Goal: Contribute content: Contribute content

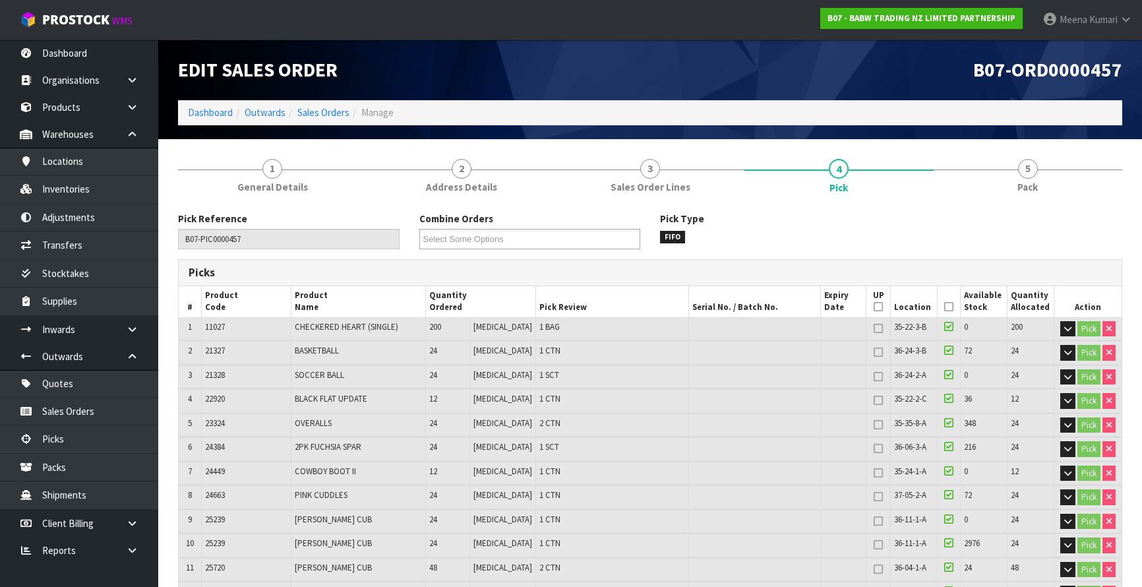
scroll to position [817, 0]
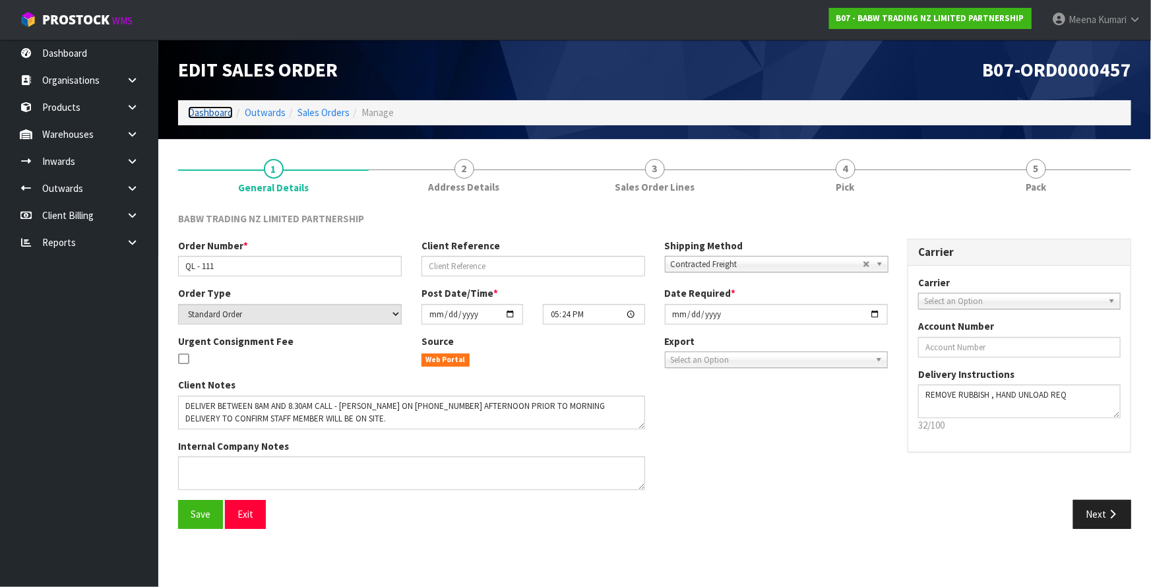
click at [211, 113] on link "Dashboard" at bounding box center [210, 112] width 45 height 13
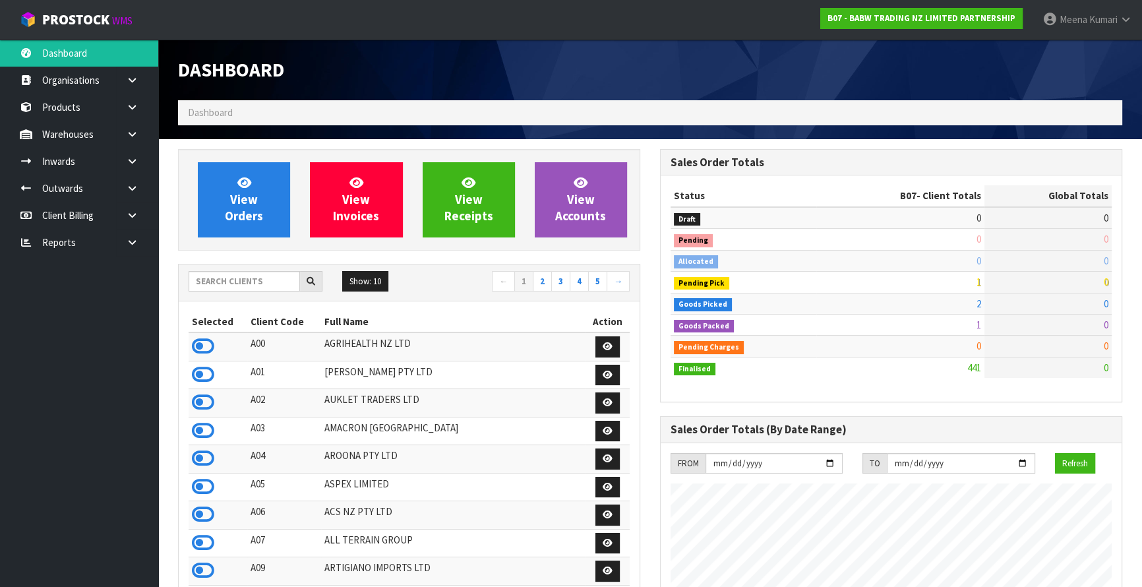
scroll to position [997, 481]
click at [266, 277] on input "text" at bounding box center [244, 281] width 111 height 20
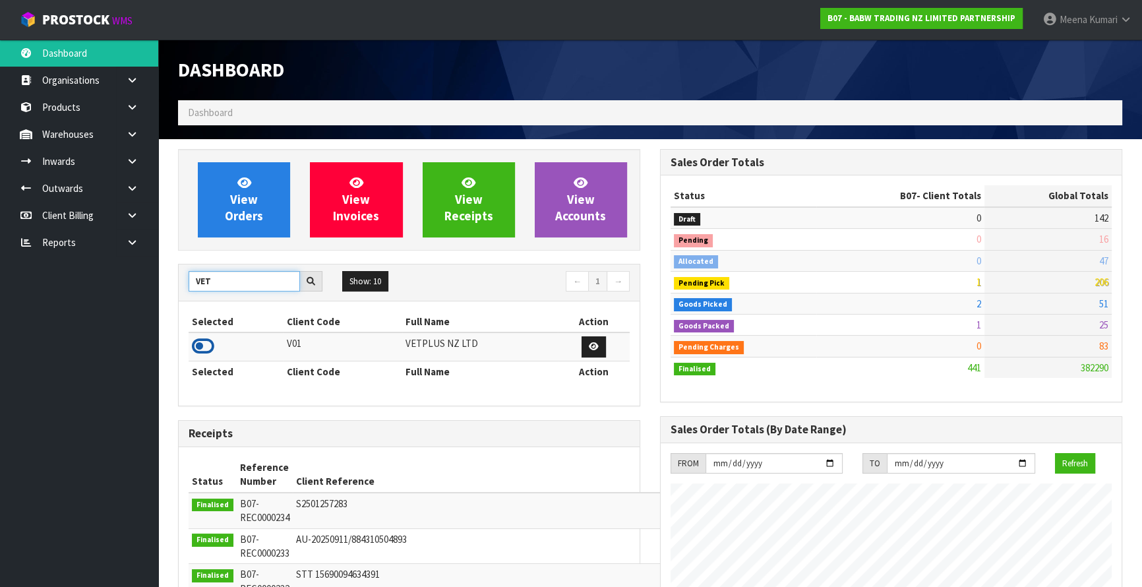
type input "VET"
click at [208, 345] on icon at bounding box center [203, 346] width 22 height 20
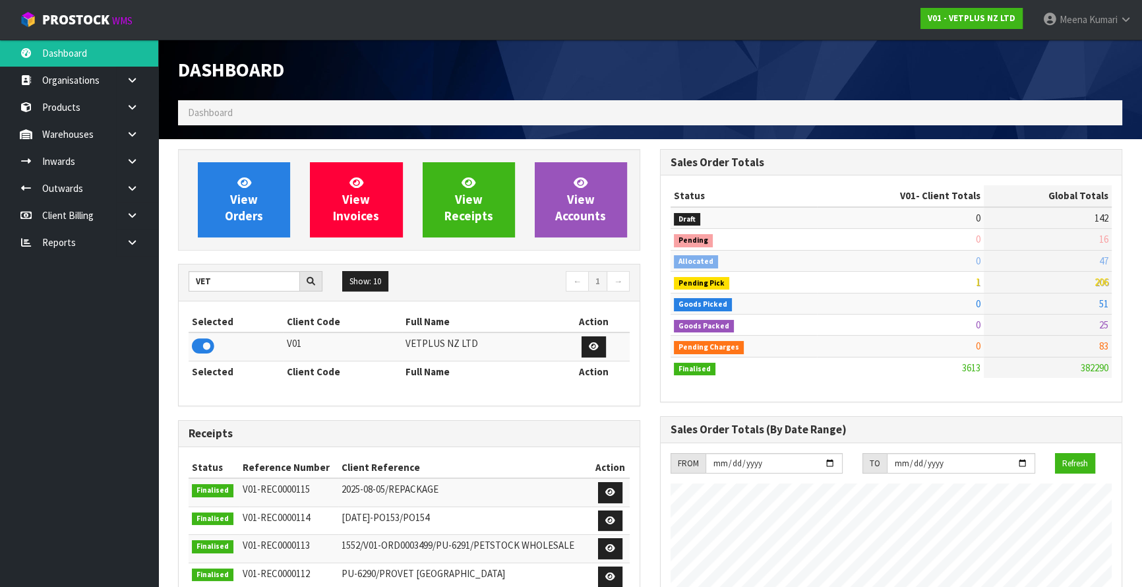
scroll to position [869, 481]
click at [68, 104] on link "Products" at bounding box center [79, 107] width 158 height 27
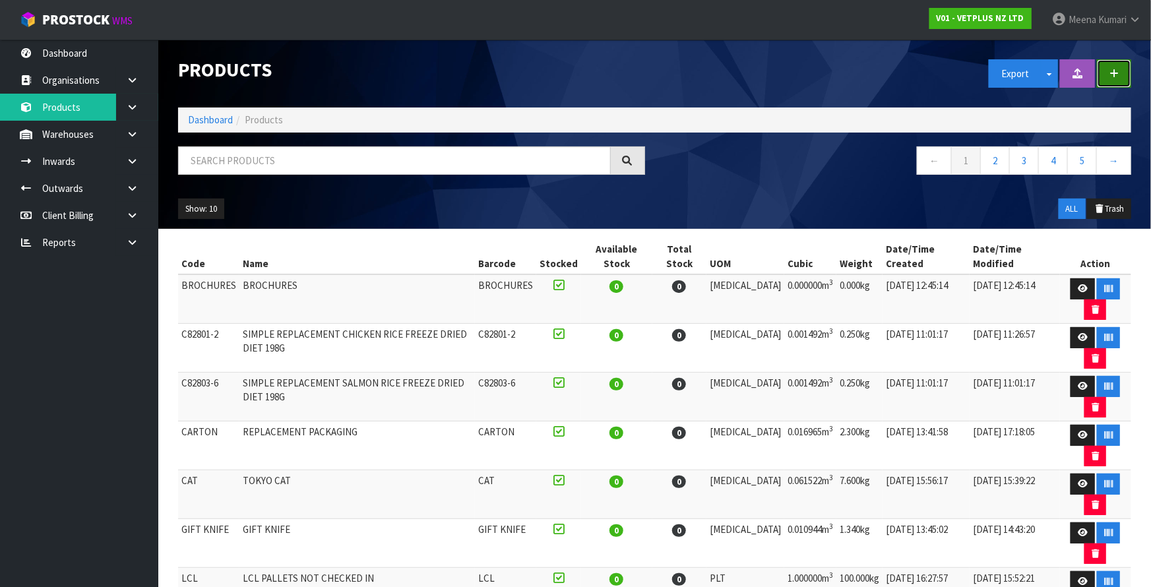
click at [1113, 69] on icon "button" at bounding box center [1113, 74] width 9 height 10
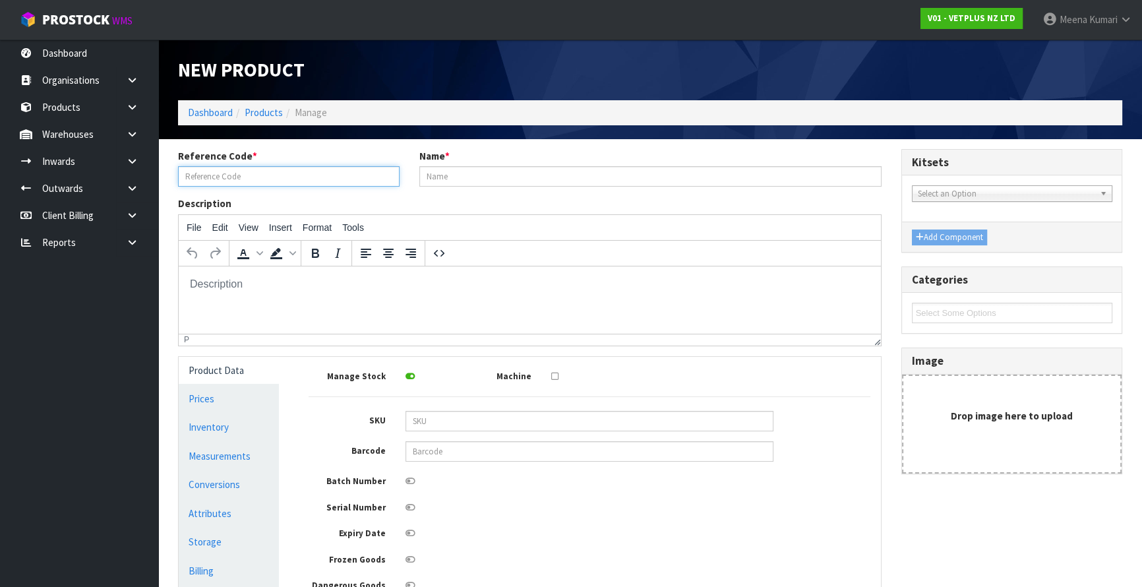
click at [283, 175] on input "text" at bounding box center [289, 176] width 222 height 20
drag, startPoint x: 266, startPoint y: 175, endPoint x: 59, endPoint y: 197, distance: 207.5
click at [57, 198] on body "Toggle navigation ProStock WMS V01 - VETPLUS NZ LTD Meena Kumari Logout Dashboa…" at bounding box center [571, 293] width 1142 height 587
type input "WDM PHOTOFRAME"
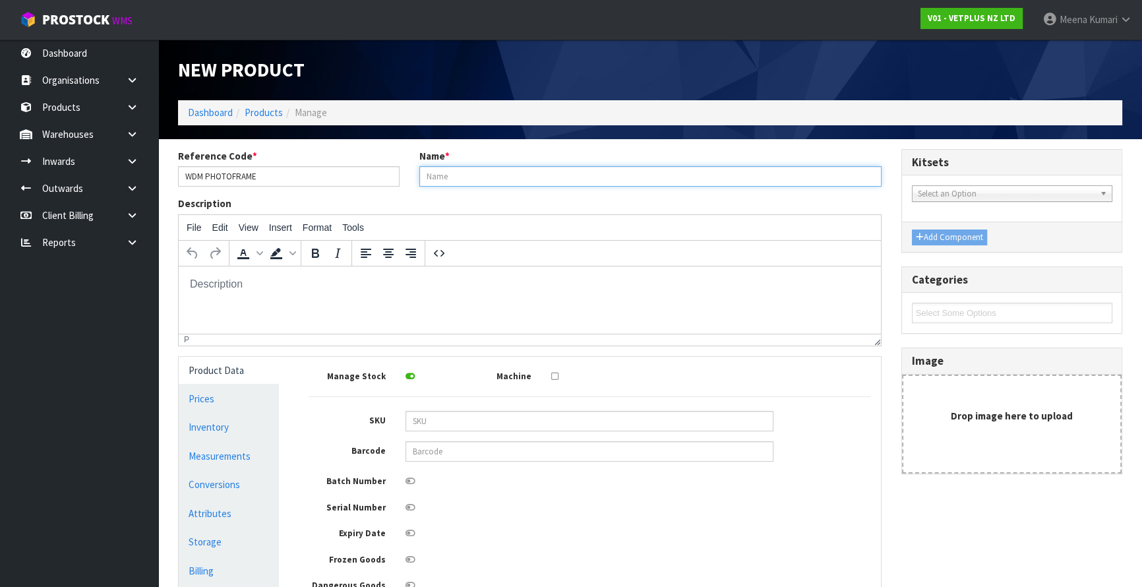
click at [501, 167] on input "text" at bounding box center [650, 176] width 462 height 20
paste input "WDM PHOTOFRAME"
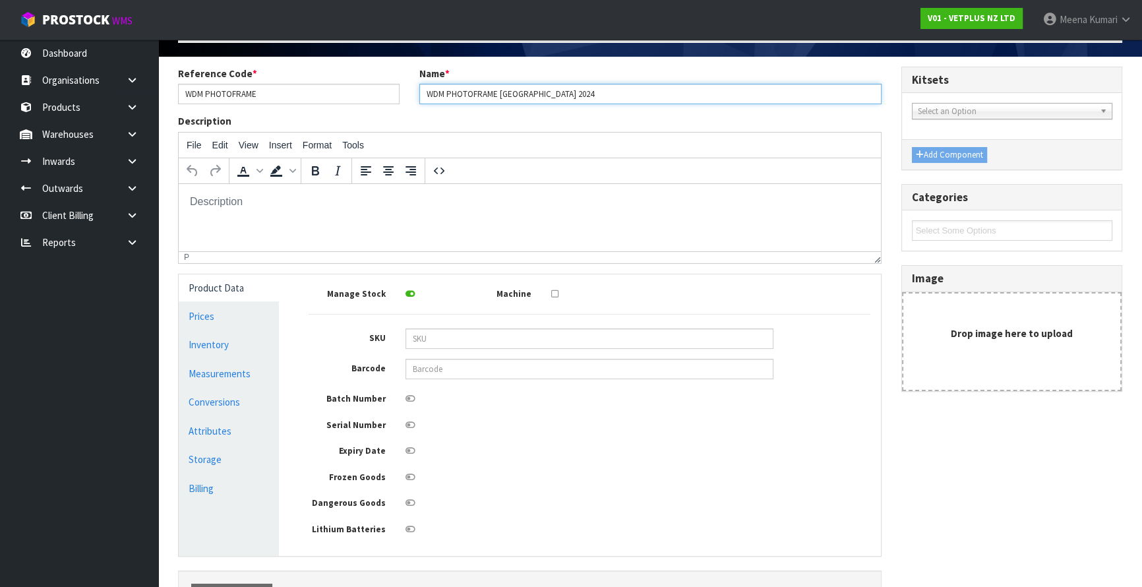
scroll to position [173, 0]
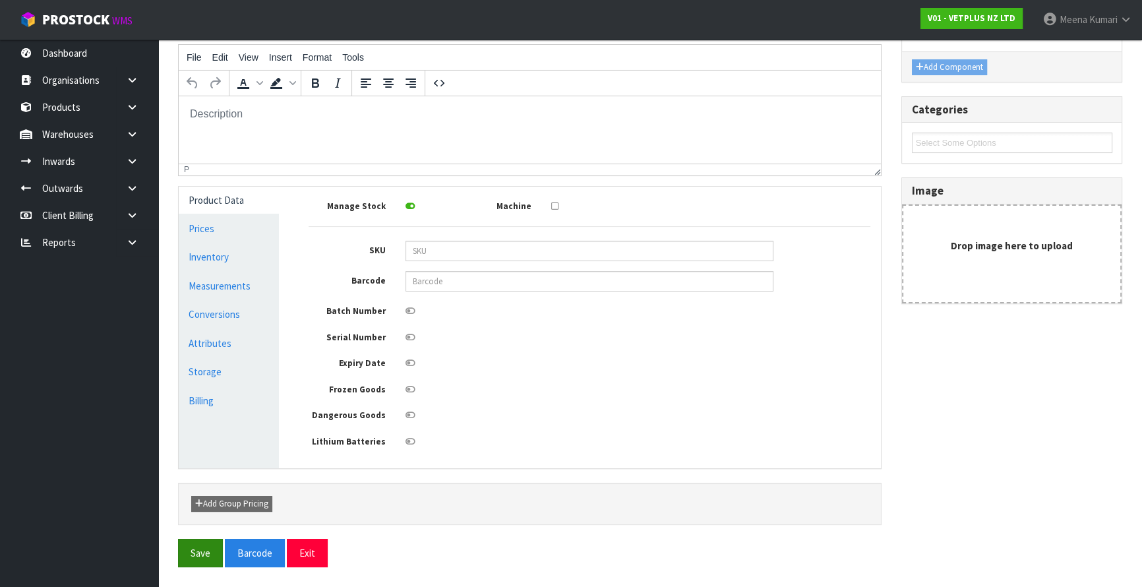
type input "WDM PHOTOFRAME AMSTERDAM 2024"
click at [200, 552] on button "Save" at bounding box center [200, 553] width 45 height 28
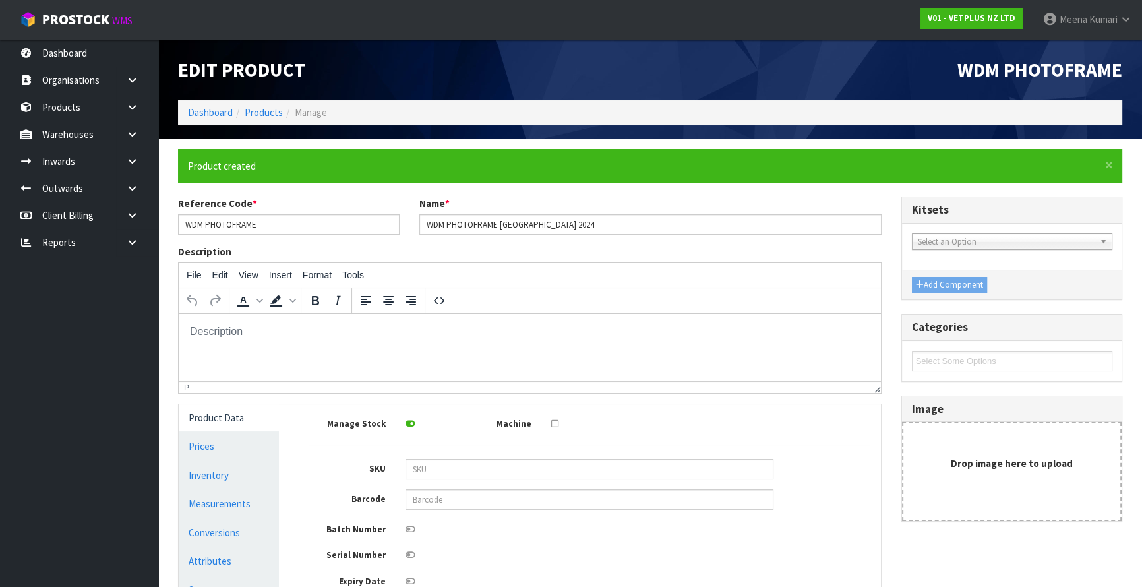
type input "0"
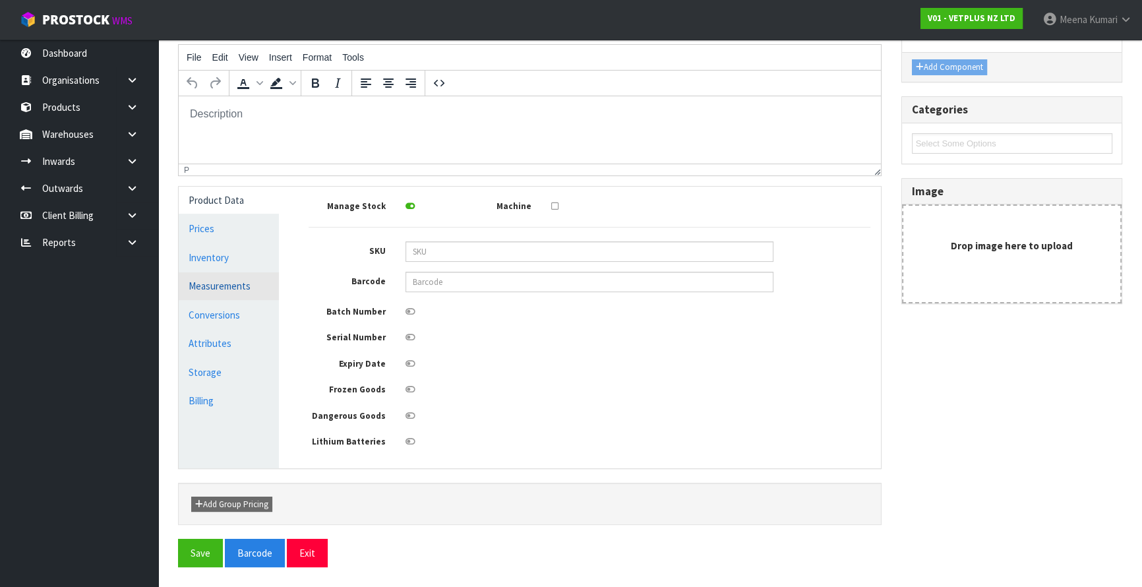
click at [249, 272] on link "Measurements" at bounding box center [229, 285] width 100 height 27
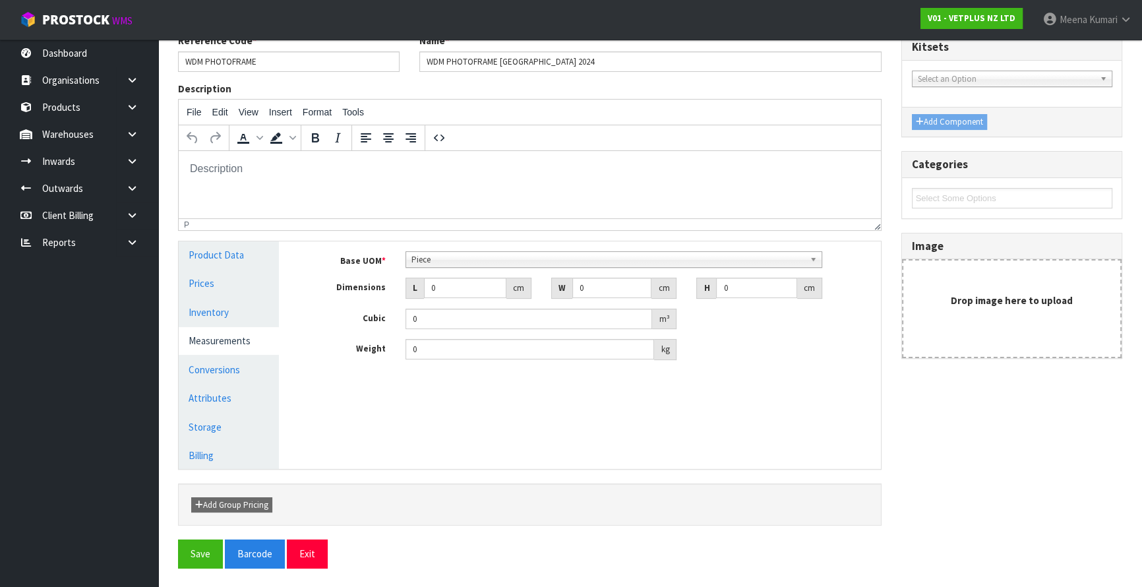
scroll to position [253, 0]
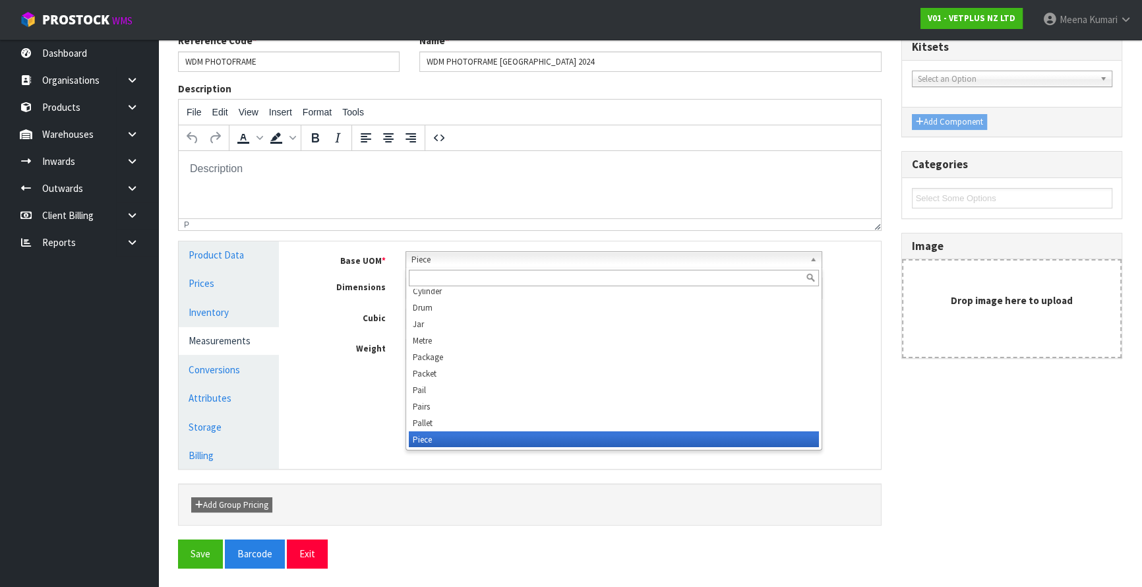
click at [462, 255] on span "Piece" at bounding box center [607, 260] width 393 height 16
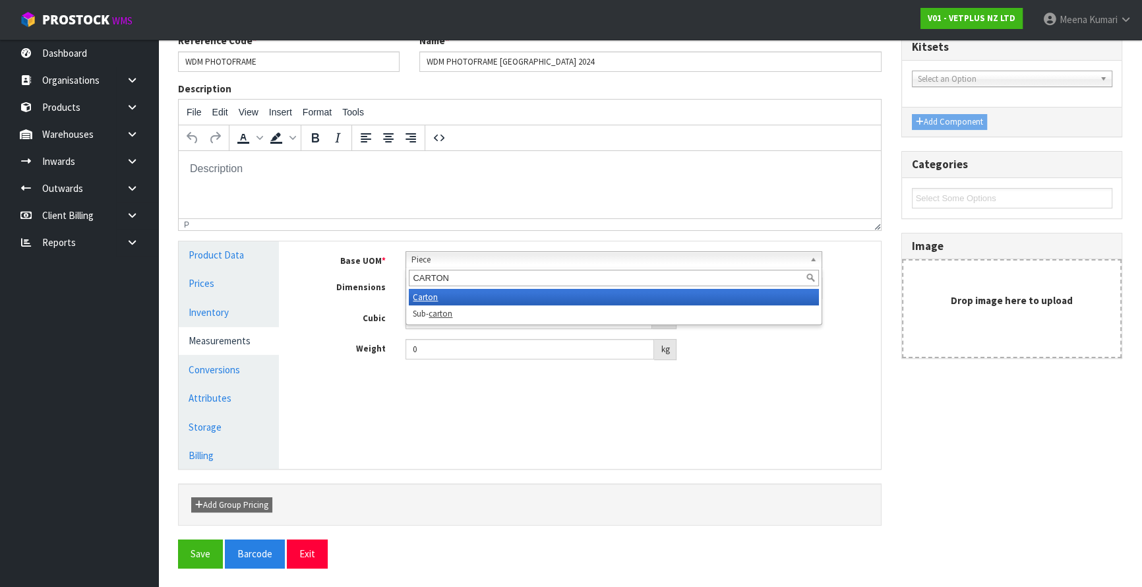
type input "CARTON"
click at [451, 289] on li "Carton" at bounding box center [614, 297] width 410 height 16
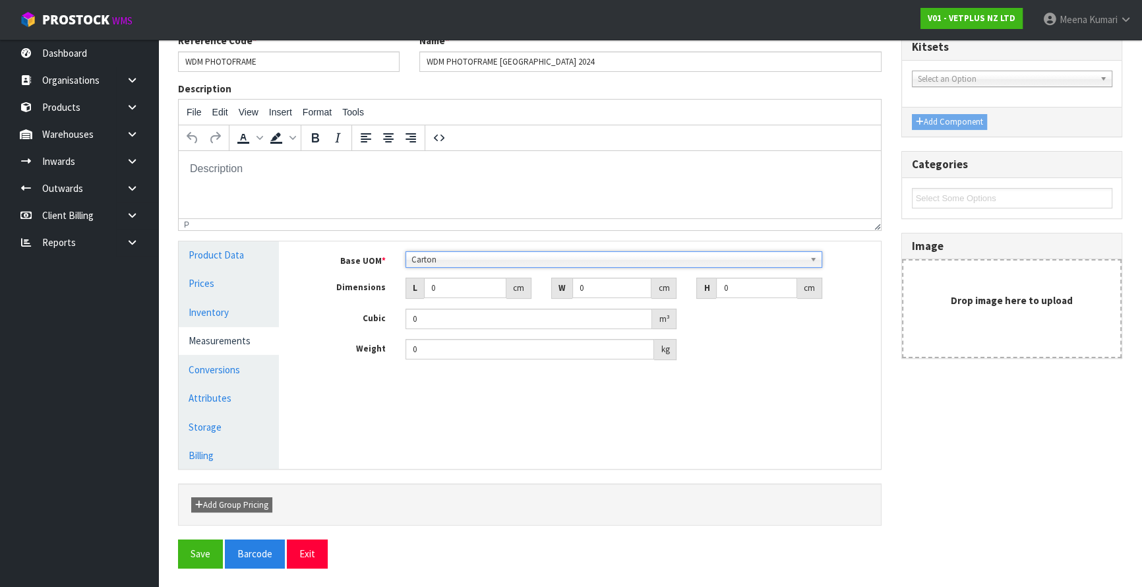
scroll to position [7, 0]
click at [475, 253] on span "Carton" at bounding box center [607, 260] width 393 height 16
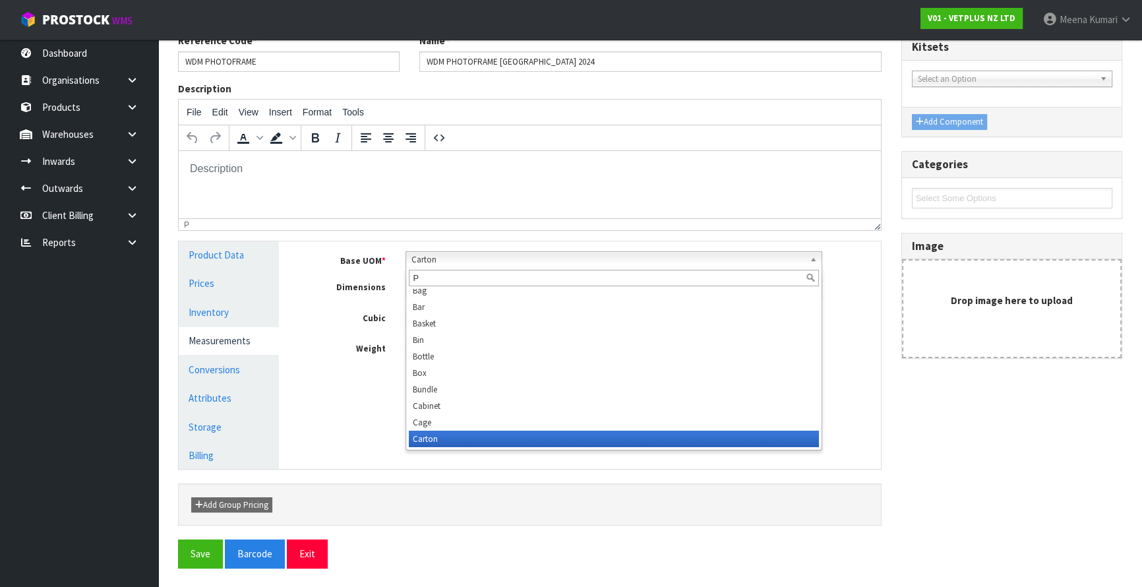
scroll to position [0, 0]
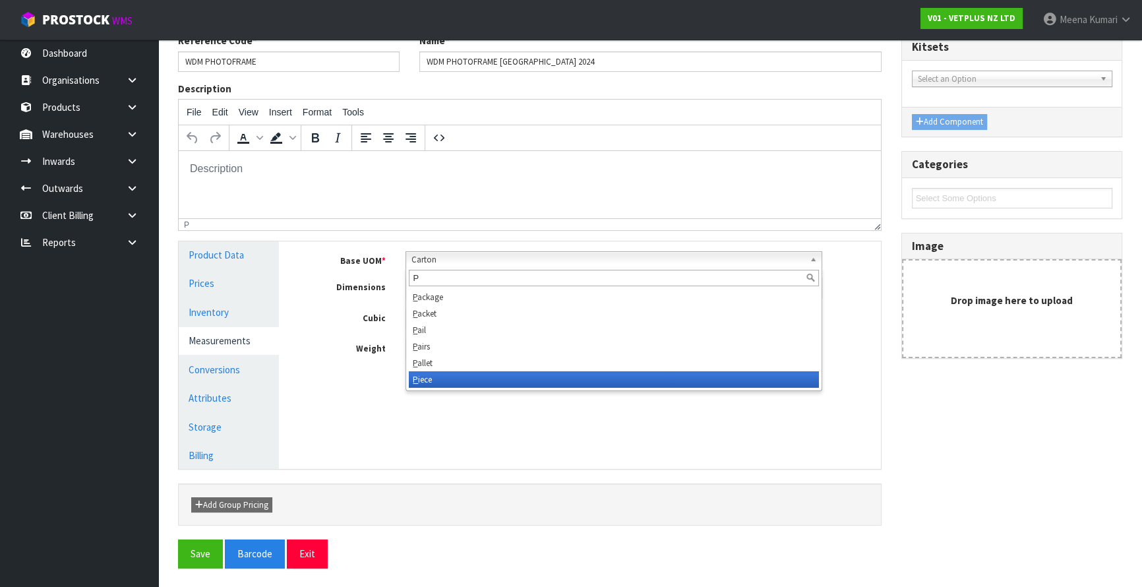
type input "P"
click at [453, 380] on li "P iece" at bounding box center [614, 379] width 410 height 16
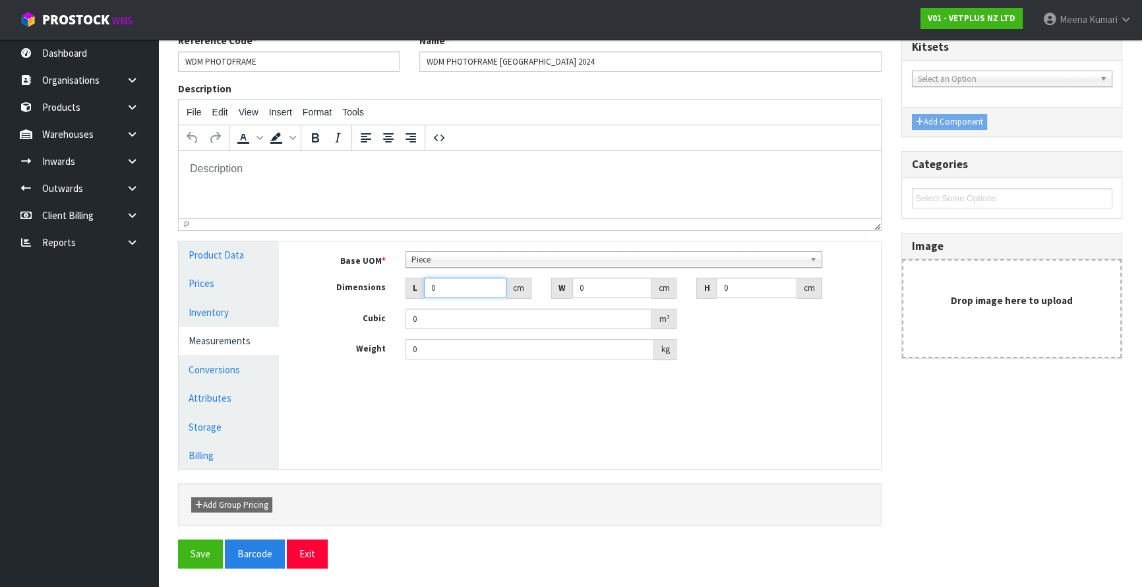
drag, startPoint x: 452, startPoint y: 293, endPoint x: 396, endPoint y: 292, distance: 55.4
click at [396, 292] on div "L 0 cm" at bounding box center [469, 288] width 146 height 21
type input "5"
type input "0.000001"
type input "58"
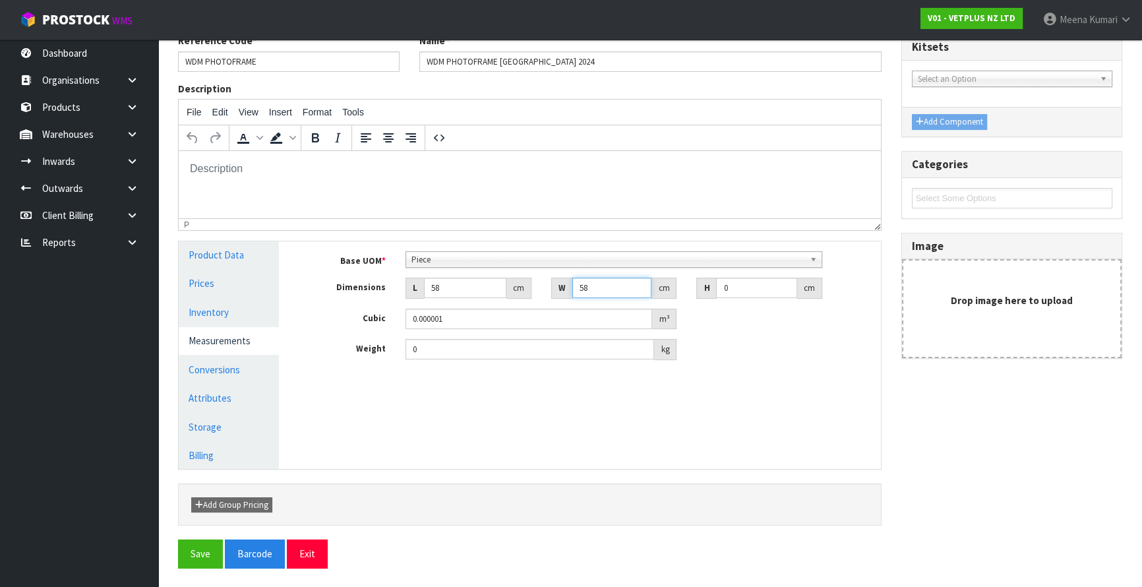
type input "58"
type input "2"
type input "0.006728"
type input "2"
click at [207, 549] on button "Save" at bounding box center [200, 553] width 45 height 28
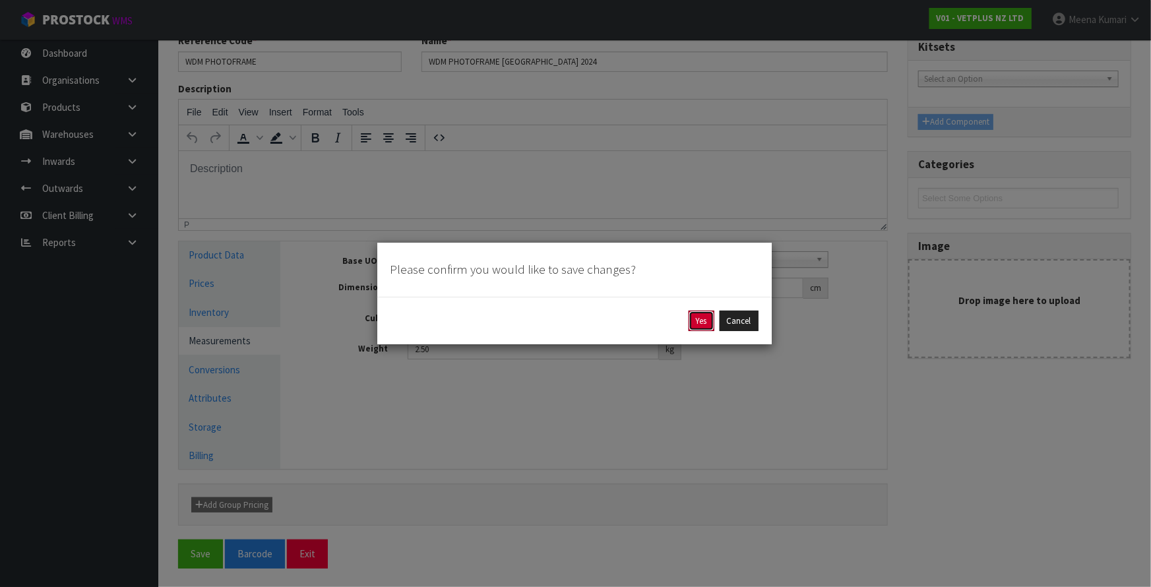
drag, startPoint x: 704, startPoint y: 317, endPoint x: 636, endPoint y: 317, distance: 67.9
click at [703, 317] on button "Yes" at bounding box center [701, 321] width 26 height 21
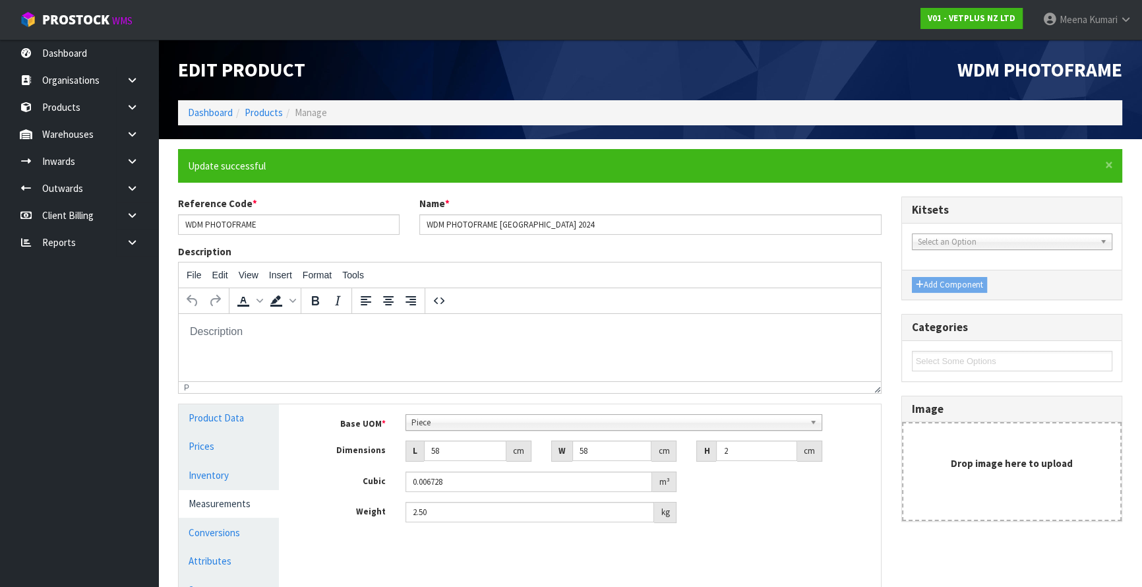
type input "2.5"
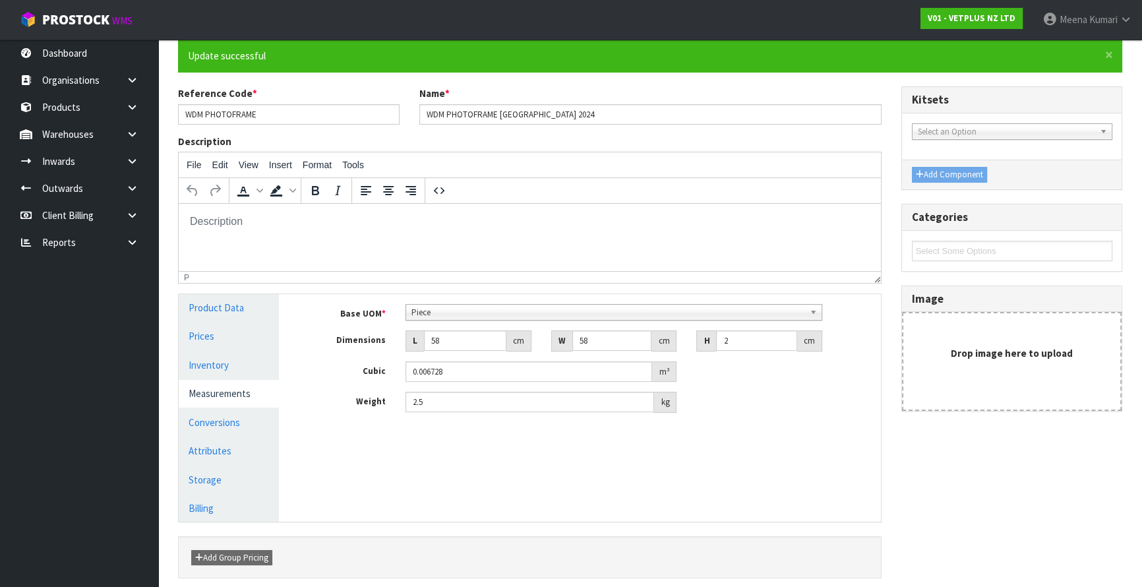
scroll to position [119, 0]
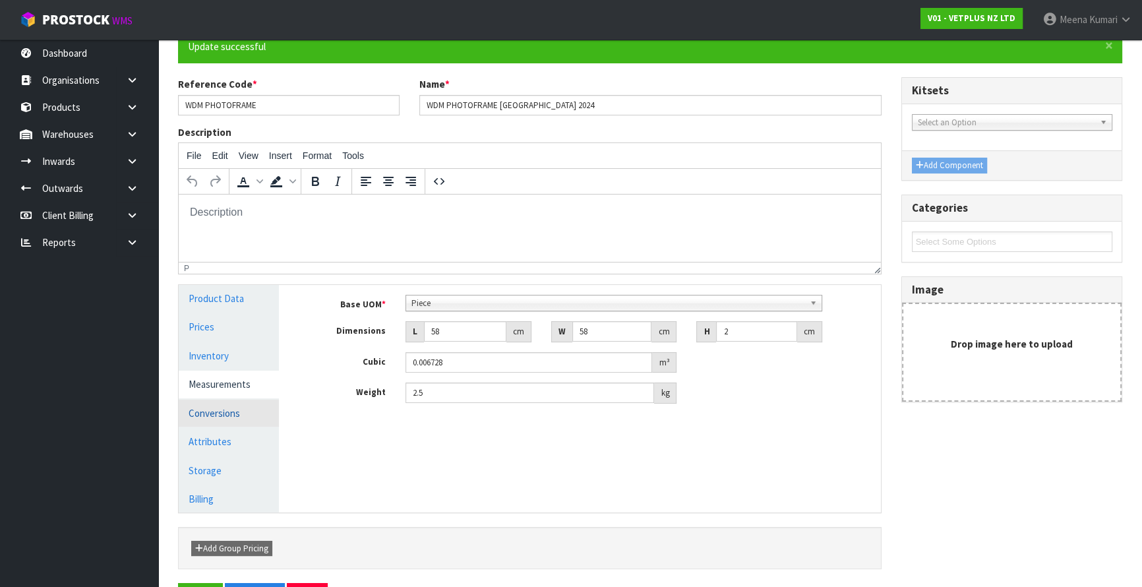
click at [250, 416] on link "Conversions" at bounding box center [229, 413] width 100 height 27
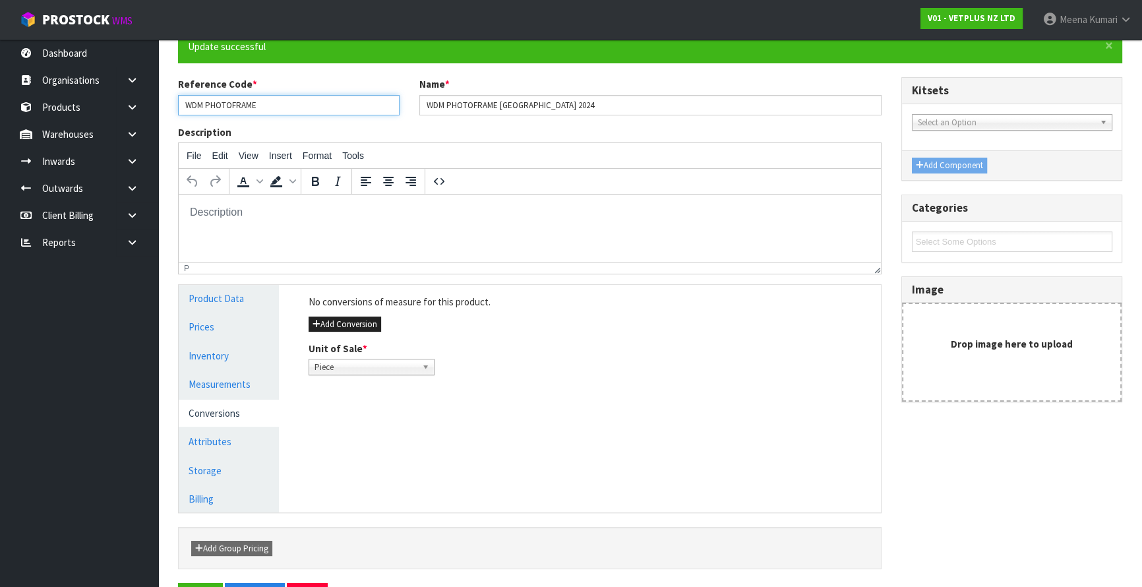
click at [327, 106] on input "WDM PHOTOFRAME" at bounding box center [289, 105] width 222 height 20
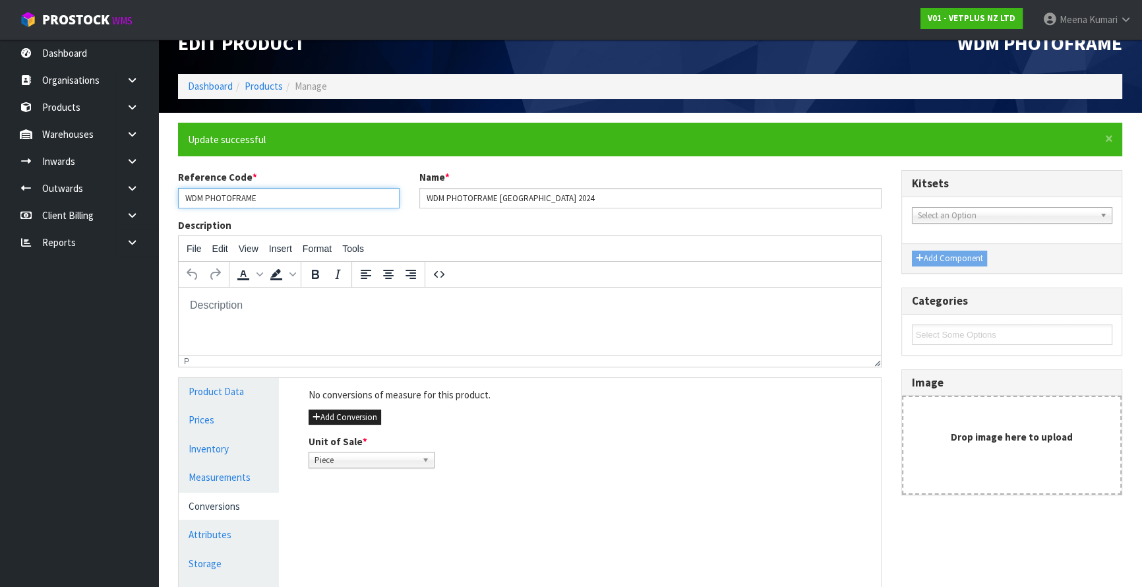
scroll to position [0, 0]
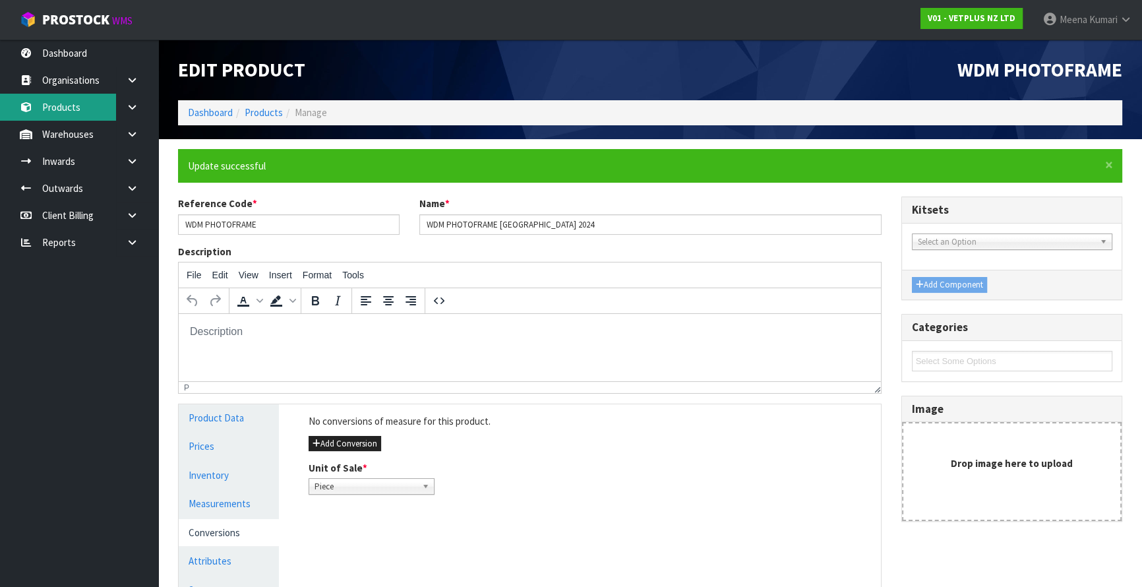
click at [98, 107] on link "Products" at bounding box center [79, 107] width 158 height 27
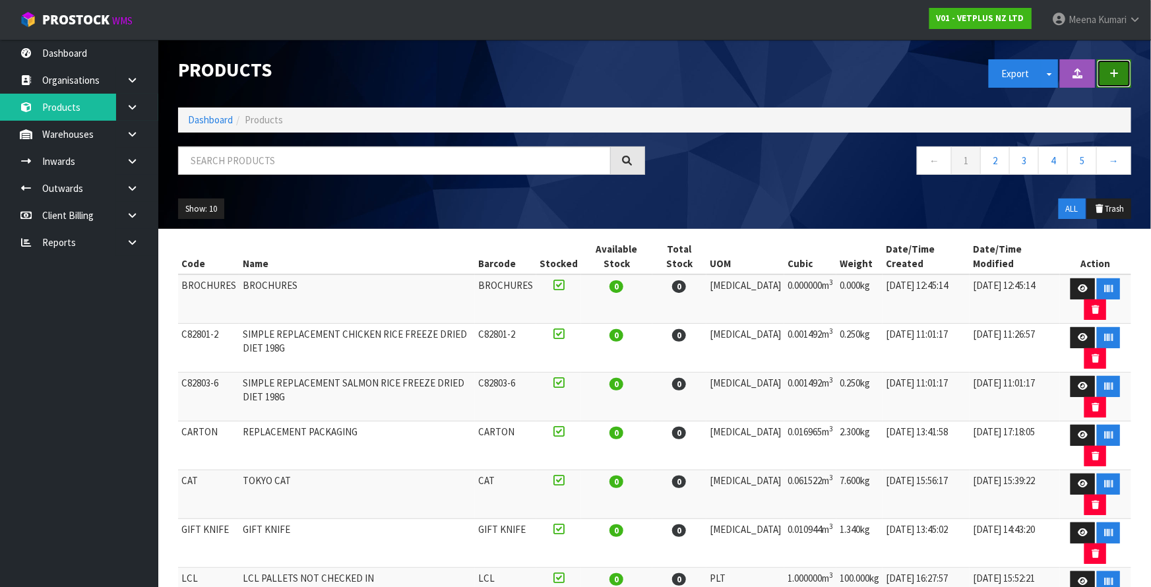
click at [1122, 77] on button "button" at bounding box center [1114, 73] width 34 height 28
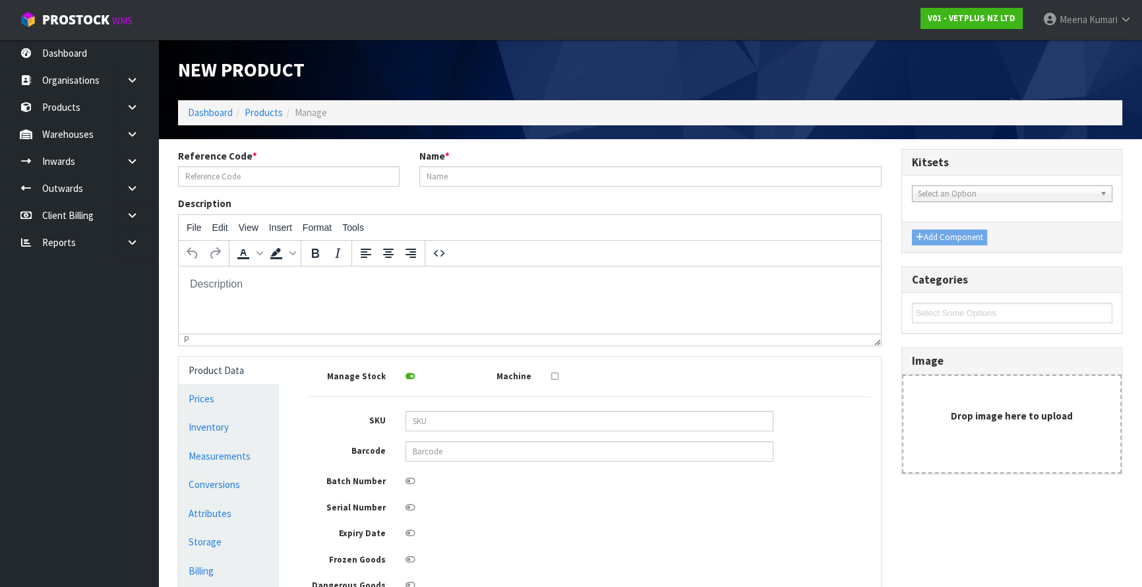
click at [289, 189] on div "Reference Code * Name *" at bounding box center [529, 172] width 723 height 47
click at [288, 179] on input "text" at bounding box center [289, 176] width 222 height 20
drag, startPoint x: 288, startPoint y: 179, endPoint x: 187, endPoint y: 175, distance: 101.0
click at [187, 175] on input "TULIP VASE" at bounding box center [289, 176] width 222 height 20
type input "TULIP VASE"
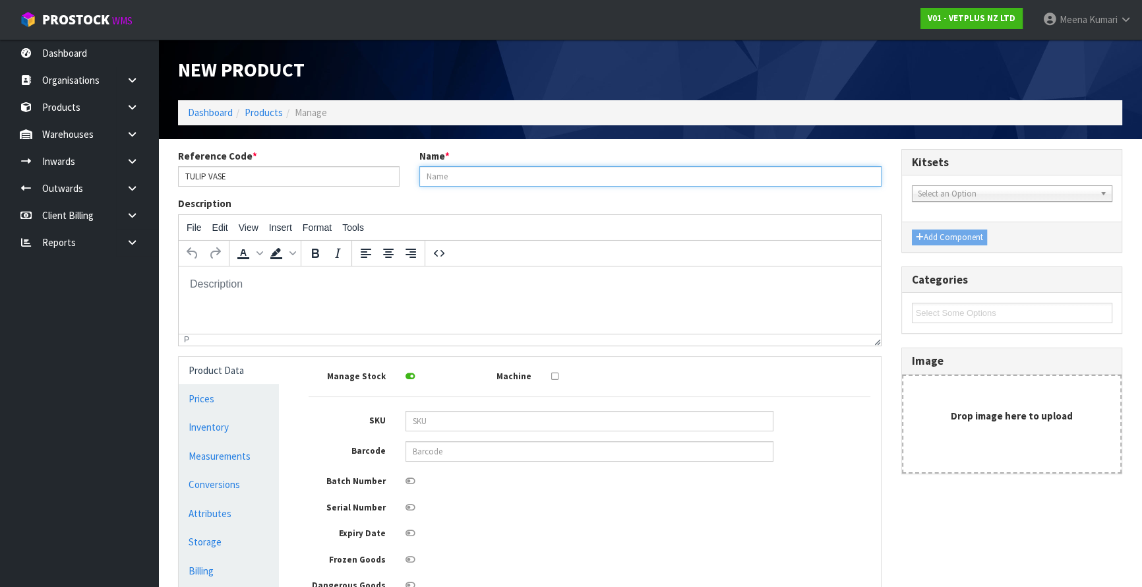
click at [454, 173] on input "text" at bounding box center [650, 176] width 462 height 20
paste input "TULIP VASE"
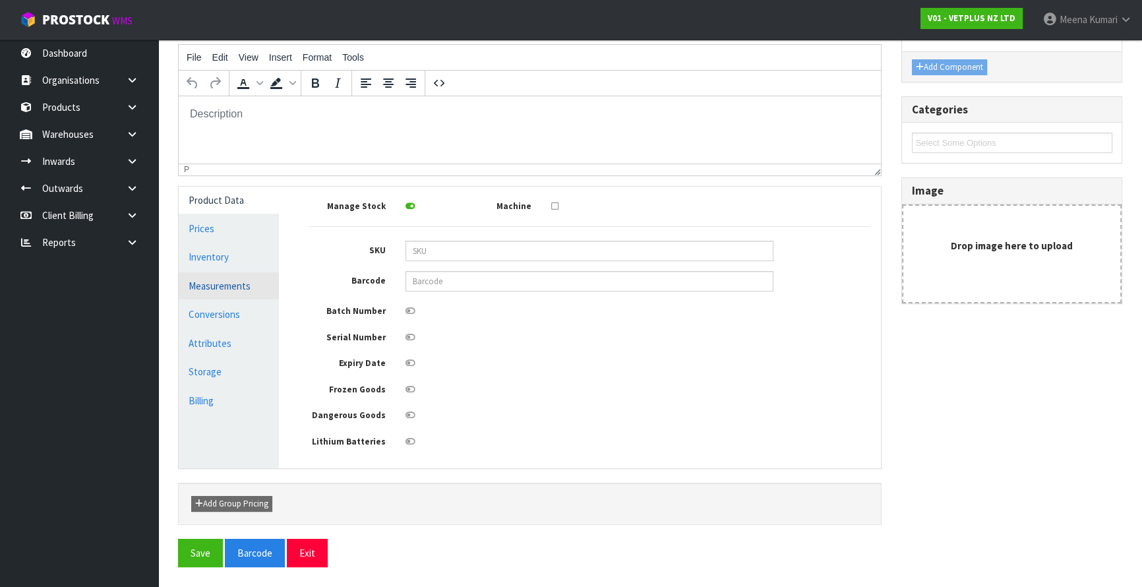
type input "TULIP VASE"
click at [265, 284] on link "Measurements" at bounding box center [229, 285] width 100 height 27
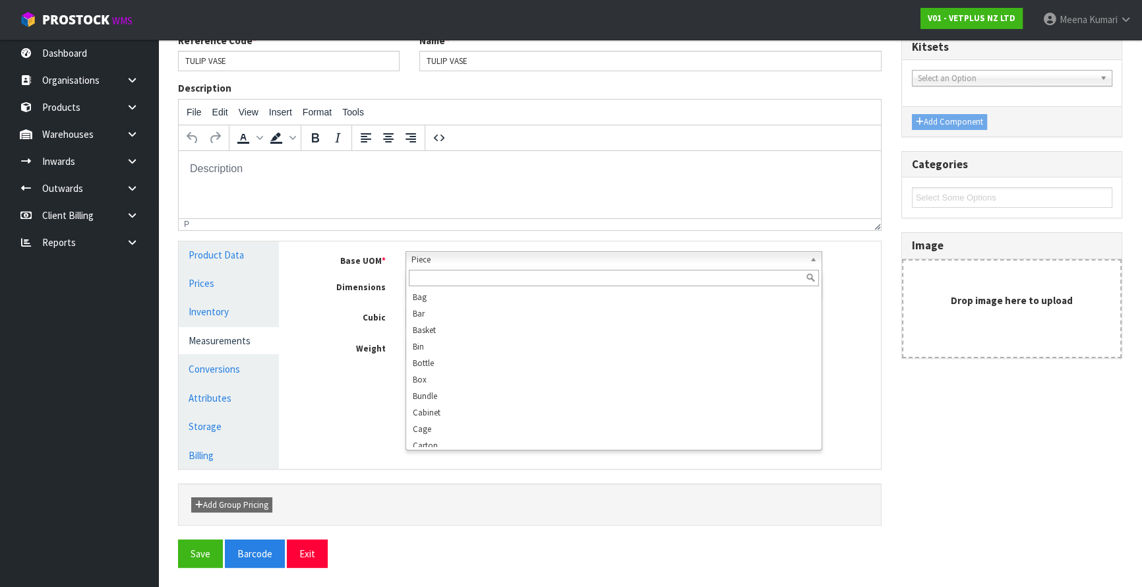
scroll to position [254, 0]
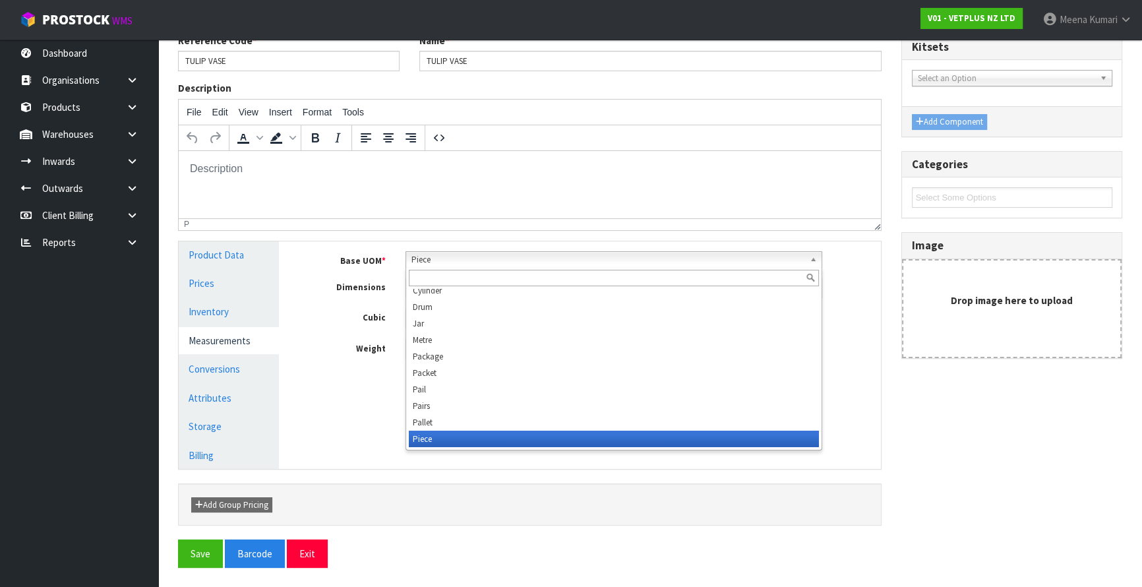
click at [455, 257] on span "Piece" at bounding box center [607, 260] width 393 height 16
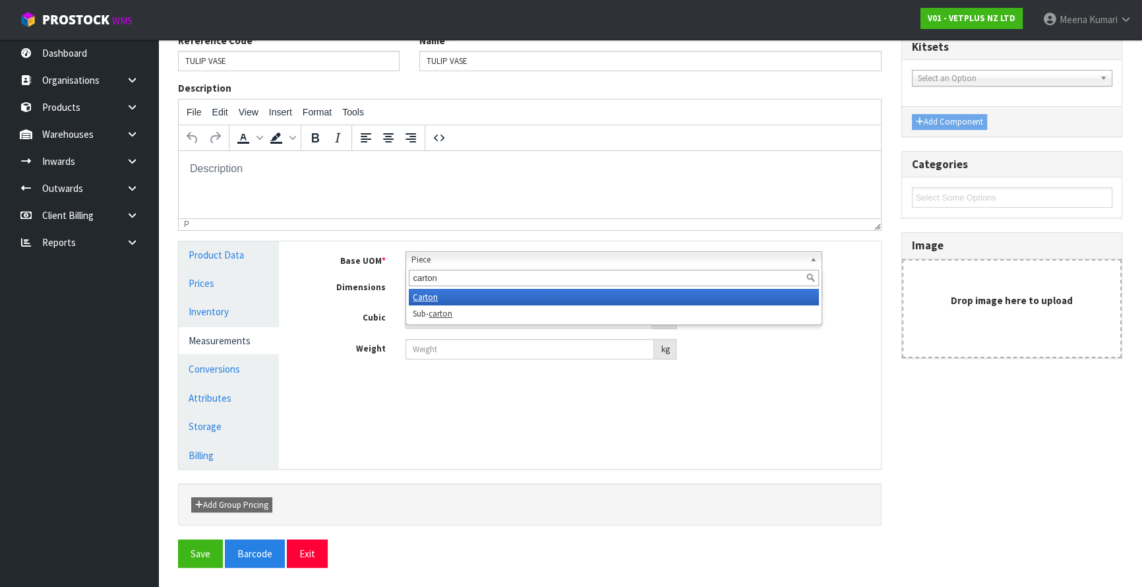
type input "carton"
click at [456, 297] on li "Carton" at bounding box center [614, 297] width 410 height 16
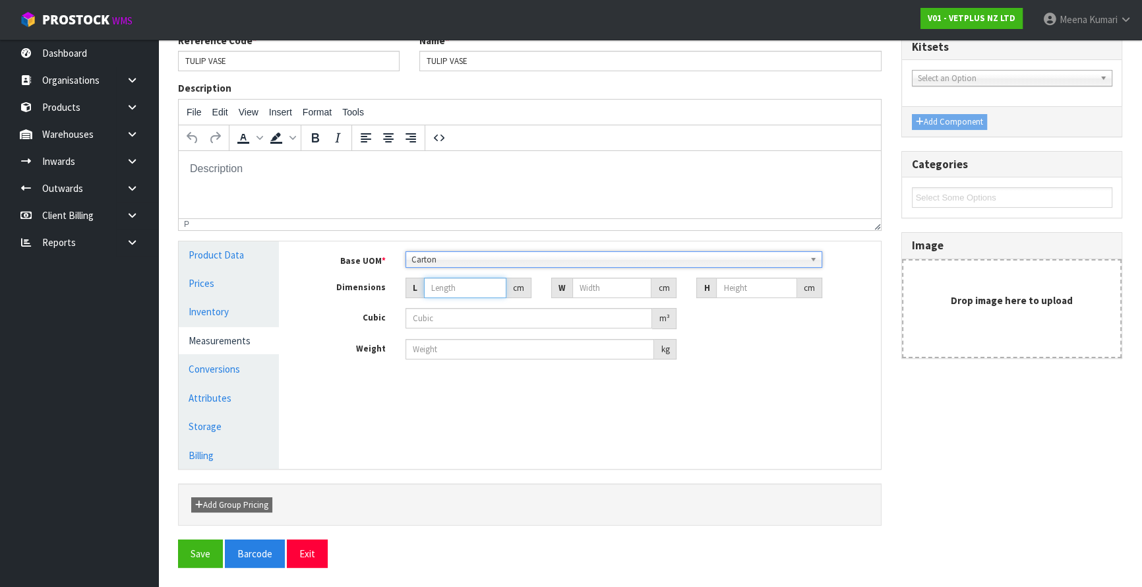
click at [453, 293] on input "number" at bounding box center [465, 288] width 82 height 20
type input "1"
type input "0.000001"
type input "19"
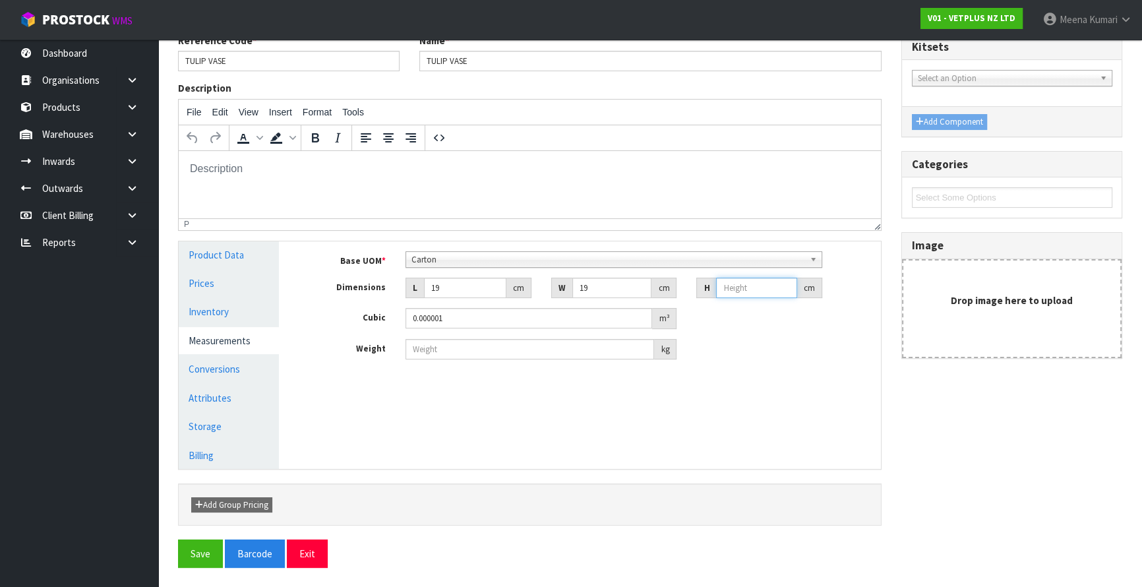
type input "1"
type input "0.000361"
type input "19"
type input "0.006859"
type input "19"
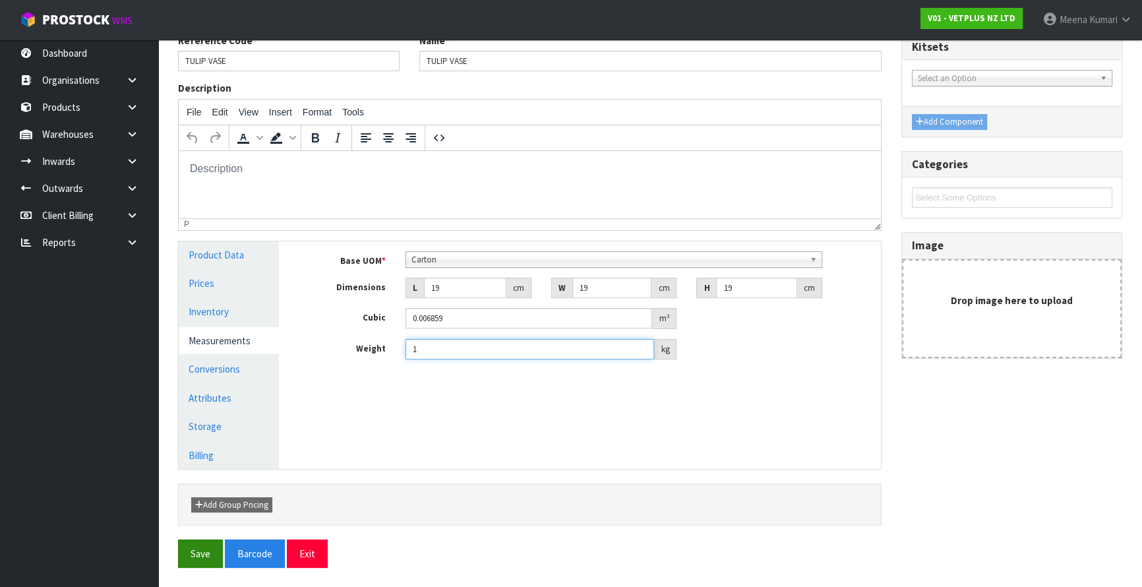
type input "1"
click at [191, 554] on button "Save" at bounding box center [200, 553] width 45 height 28
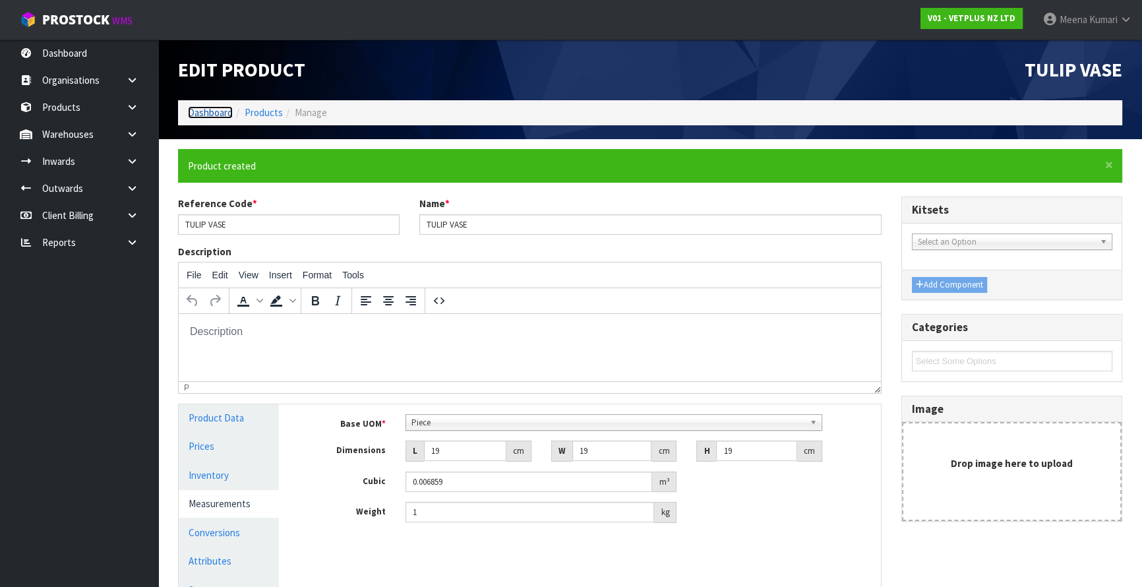
click at [216, 110] on link "Dashboard" at bounding box center [210, 112] width 45 height 13
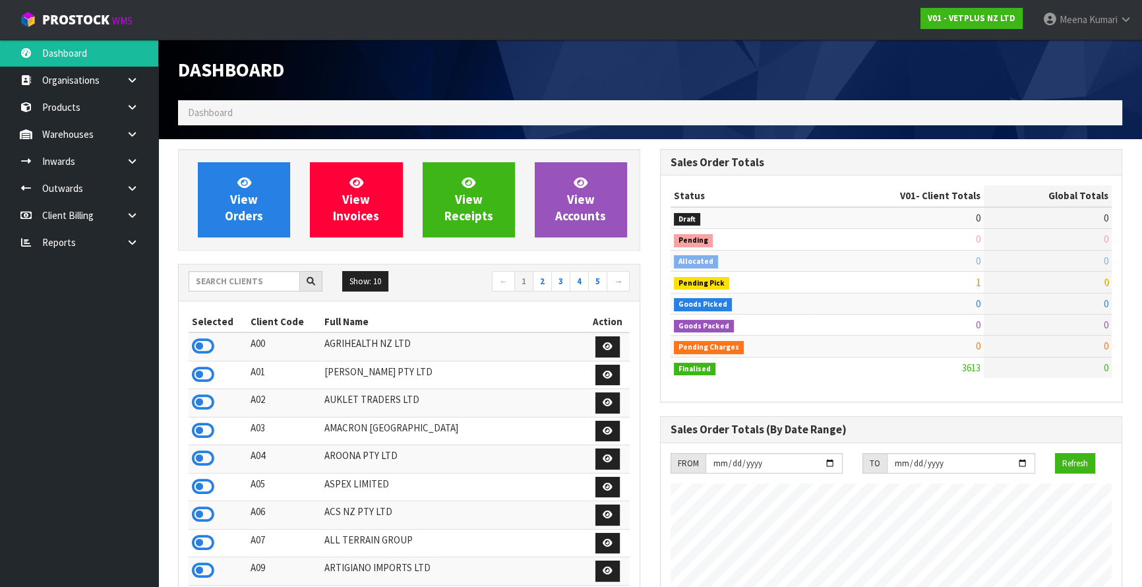
scroll to position [869, 481]
click at [213, 284] on input "text" at bounding box center [244, 281] width 111 height 20
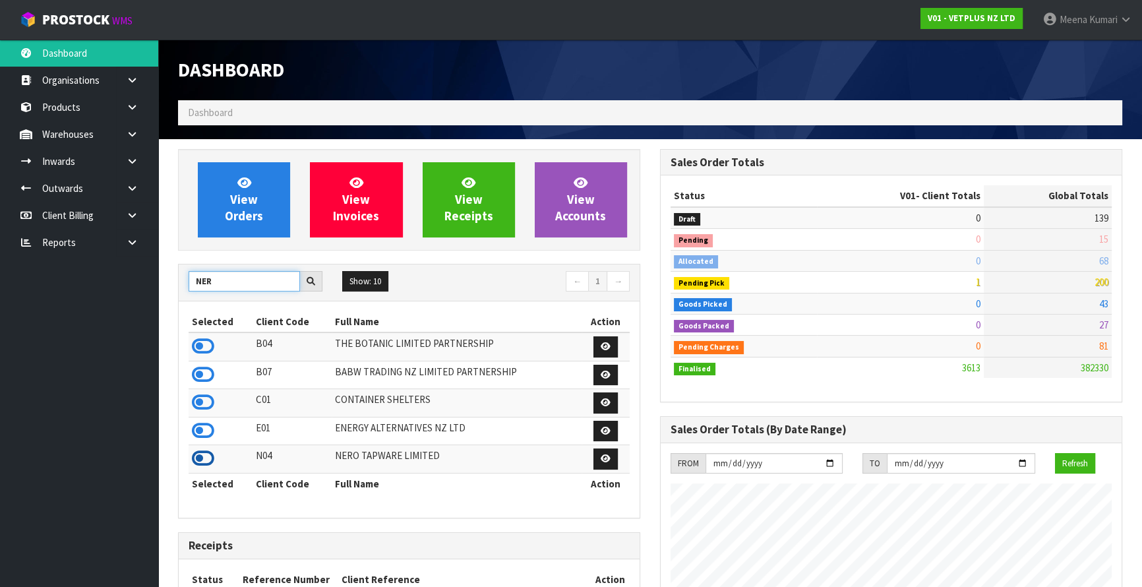
type input "NER"
drag, startPoint x: 206, startPoint y: 460, endPoint x: 176, endPoint y: 353, distance: 110.9
click at [205, 460] on icon at bounding box center [203, 458] width 22 height 20
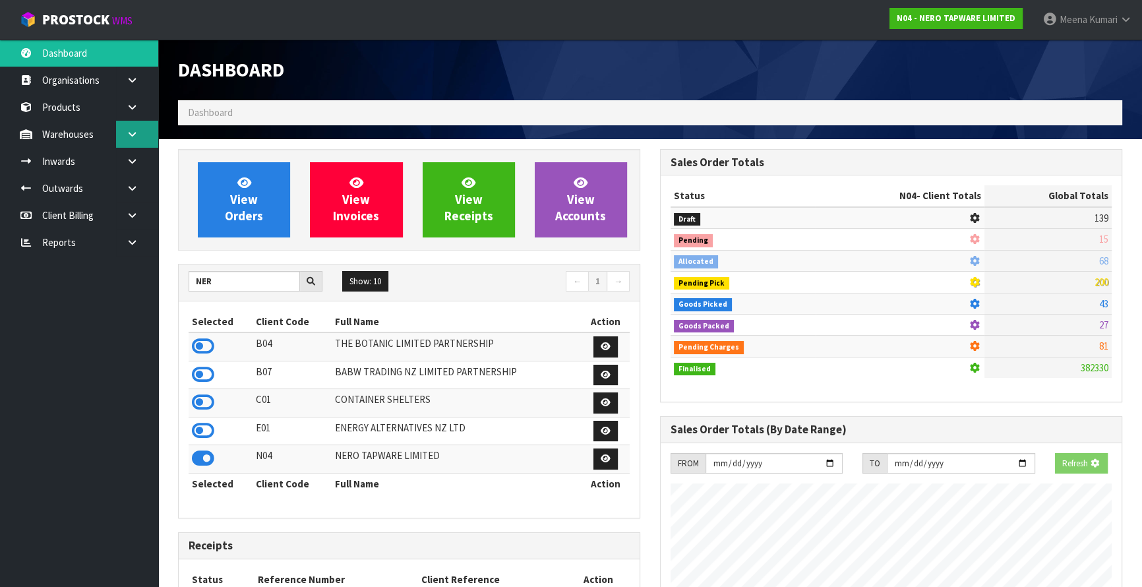
scroll to position [1081, 481]
click at [128, 135] on icon at bounding box center [132, 134] width 13 height 10
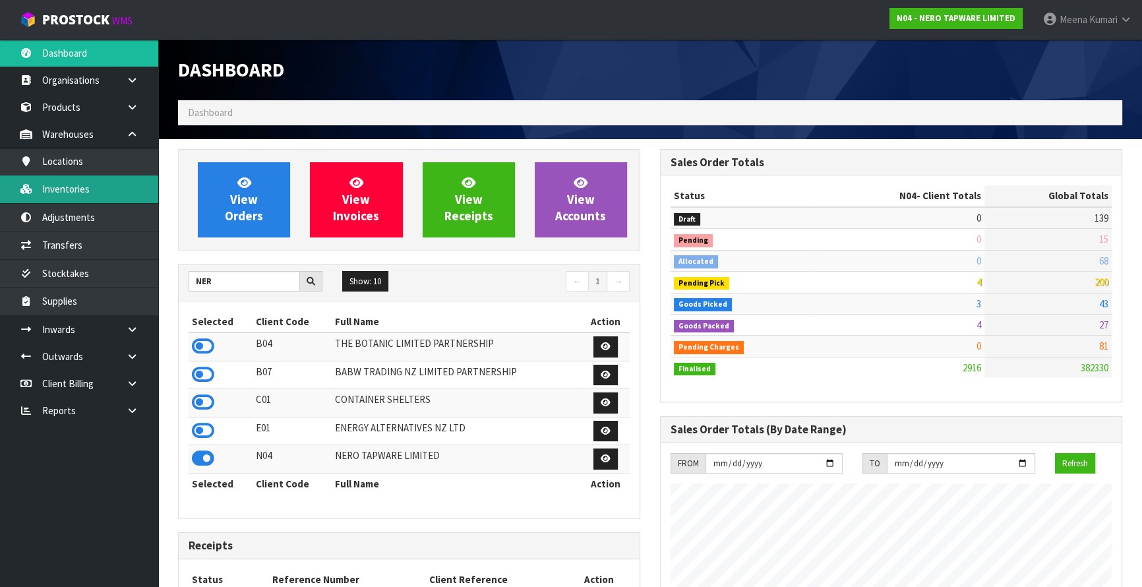
click at [115, 191] on link "Inventories" at bounding box center [79, 188] width 158 height 27
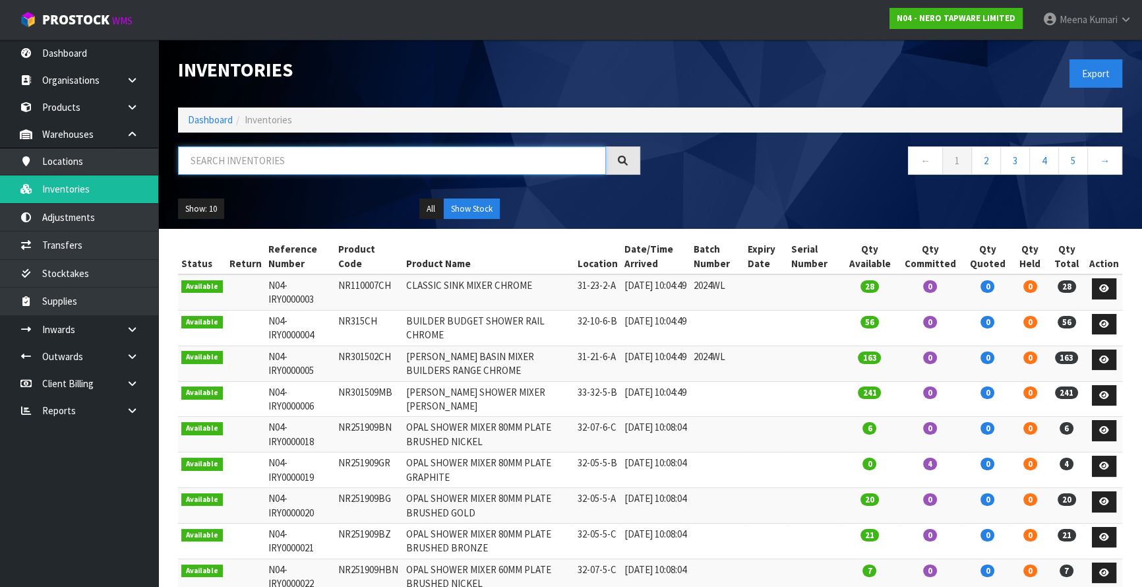
click at [295, 158] on input "text" at bounding box center [392, 160] width 428 height 28
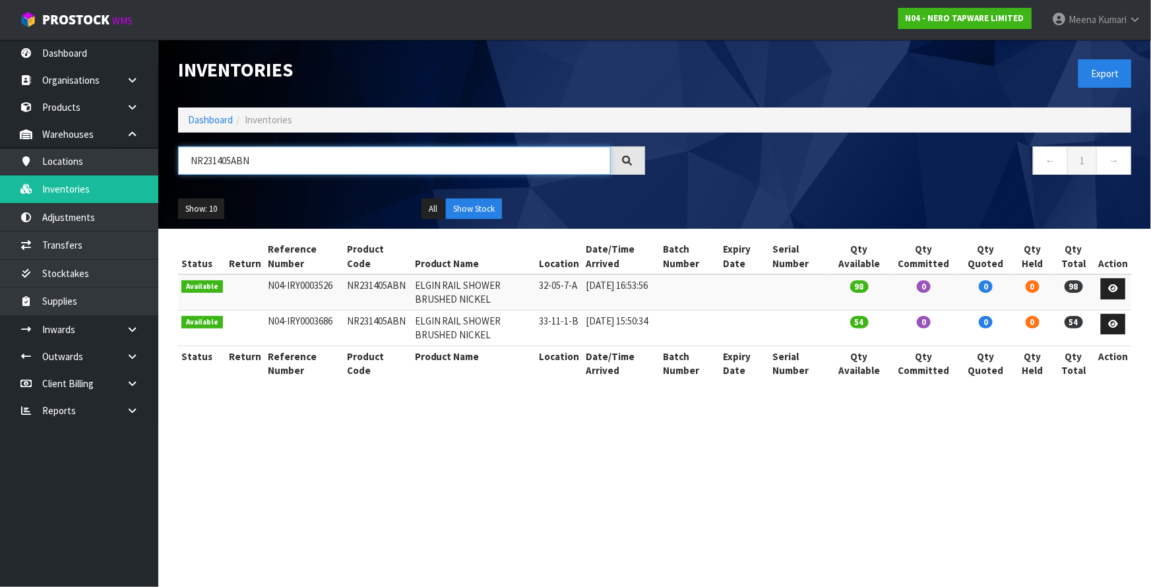
click at [243, 159] on input "NR231405ABN" at bounding box center [394, 160] width 433 height 28
click at [251, 159] on input "NR231405ABN" at bounding box center [394, 160] width 433 height 28
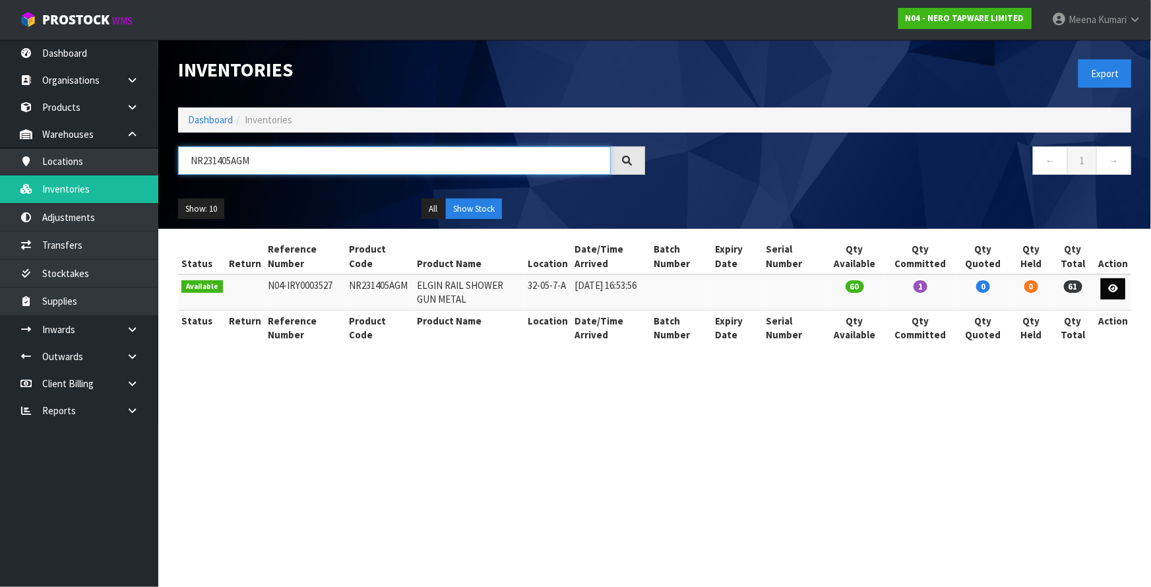
type input "NR231405AGM"
click at [1118, 291] on icon at bounding box center [1113, 288] width 10 height 9
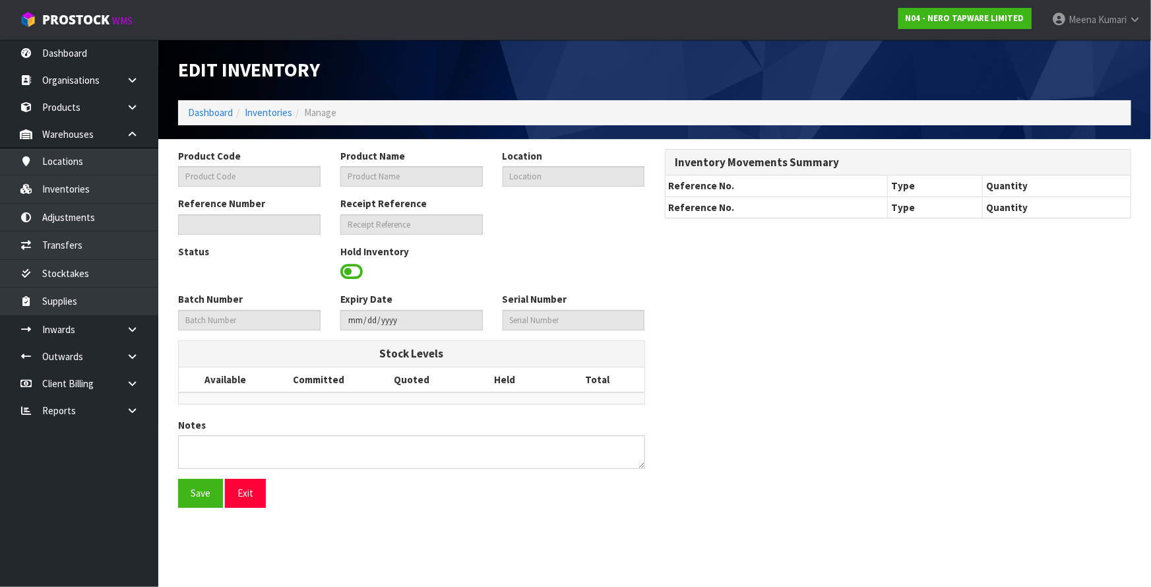
type input "NR231405AGM"
type input "ELGIN RAIL SHOWER GUN METAL"
type input "32-05-7-A"
type input "N04-IRY0003527"
type input "N04-REC0000080"
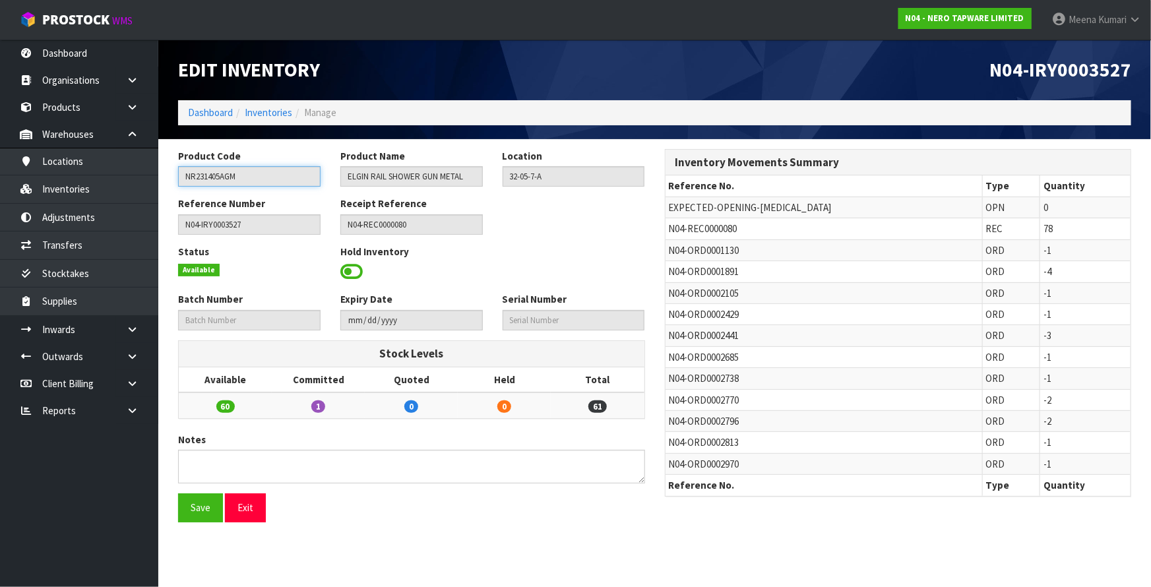
click at [270, 176] on input "NR231405AGM" at bounding box center [249, 176] width 142 height 20
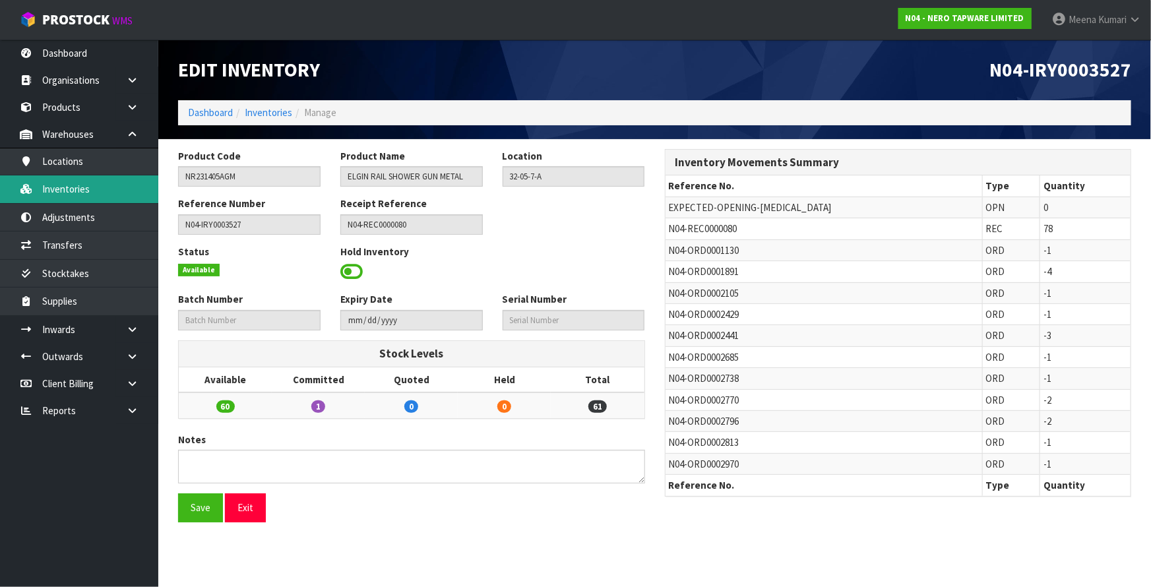
click at [112, 185] on link "Inventories" at bounding box center [79, 188] width 158 height 27
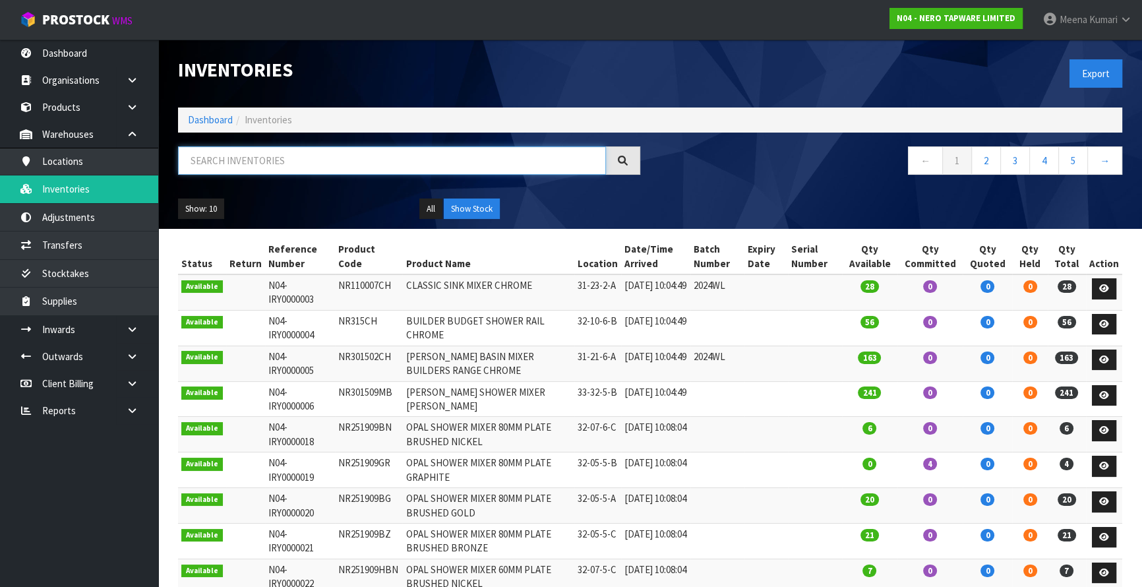
click at [260, 155] on input "text" at bounding box center [392, 160] width 428 height 28
paste input "NR231405AGM"
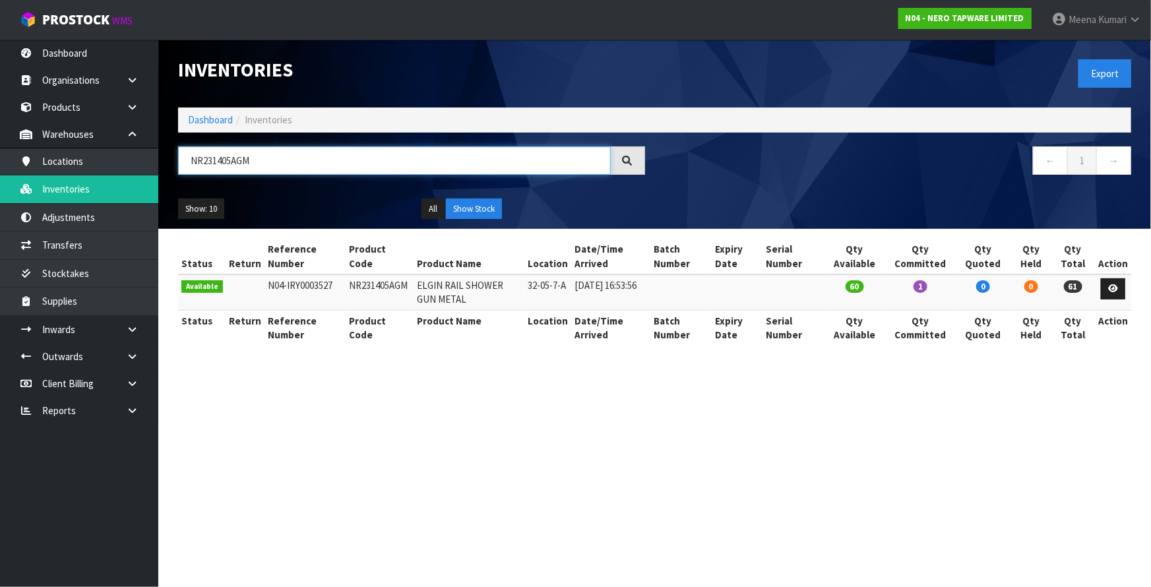
type input "NR231405AGM"
click at [212, 119] on link "Dashboard" at bounding box center [210, 119] width 45 height 13
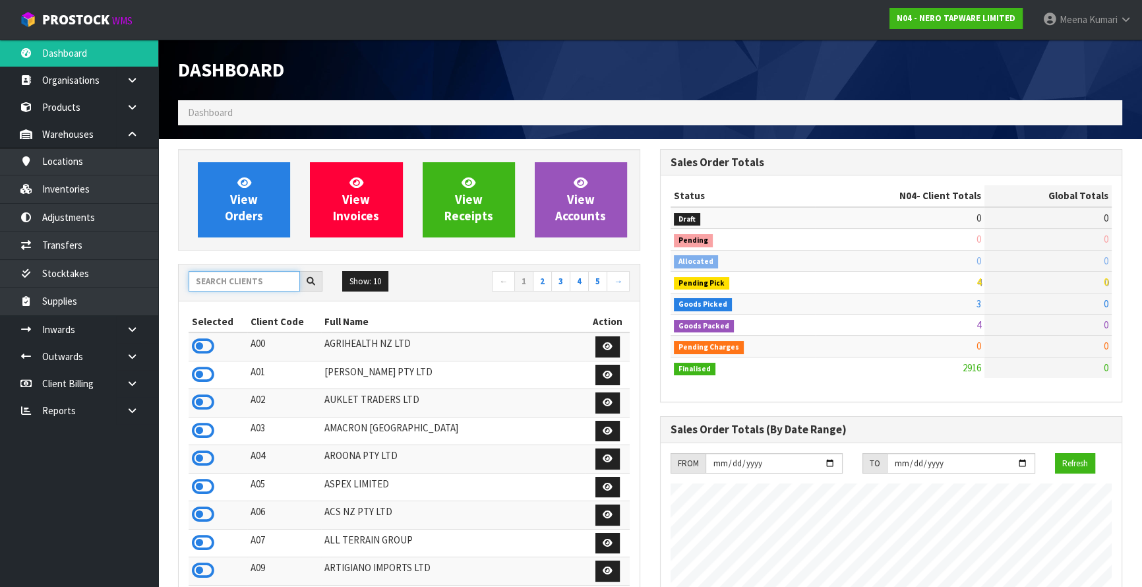
click at [241, 276] on input "text" at bounding box center [244, 281] width 111 height 20
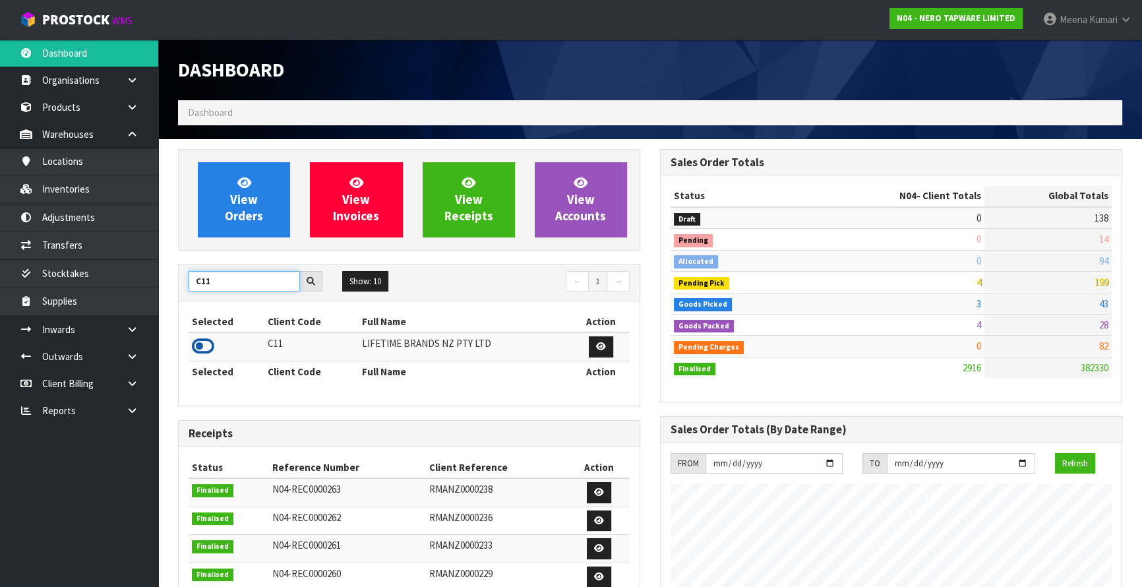
type input "C11"
click at [209, 336] on icon at bounding box center [203, 346] width 22 height 20
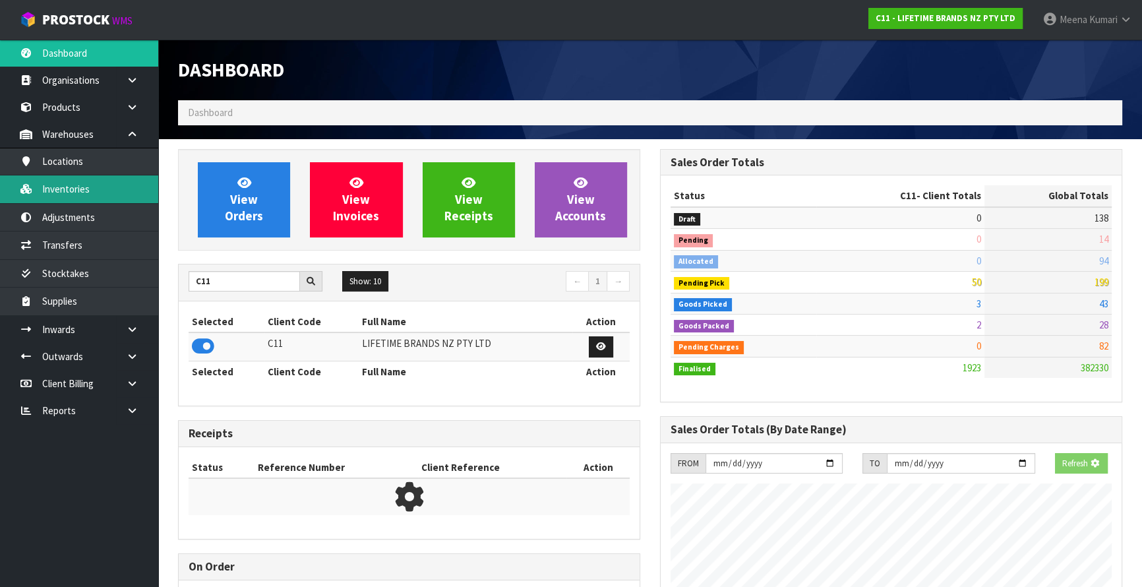
scroll to position [997, 481]
click at [69, 189] on link "Inventories" at bounding box center [79, 188] width 158 height 27
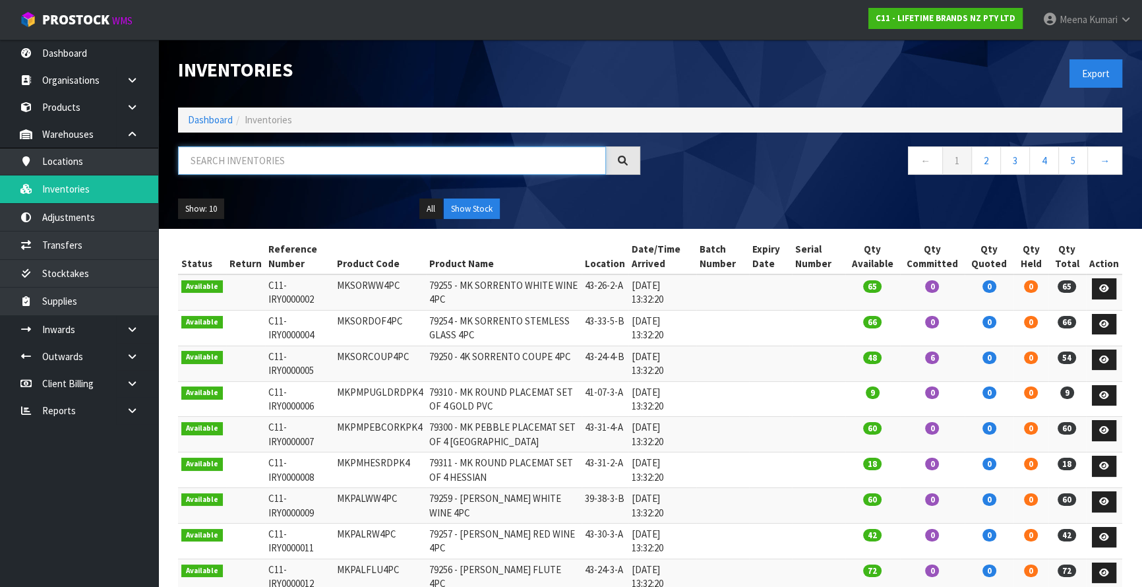
click at [247, 158] on input "text" at bounding box center [392, 160] width 428 height 28
paste input "HGMCCAKEPOPSCOOP"
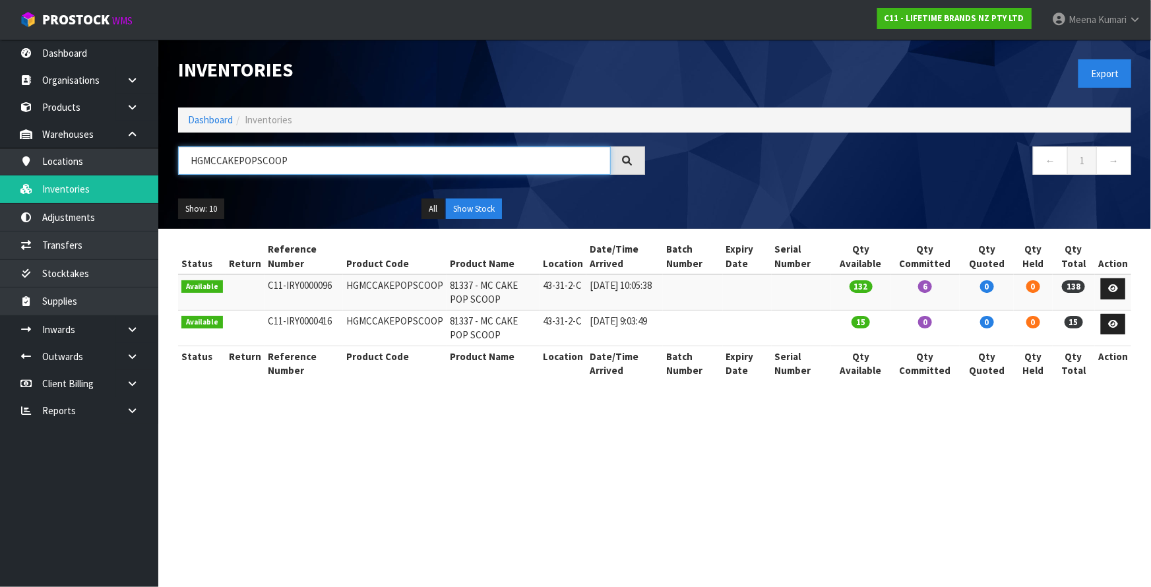
type input "HGMCCAKEPOPSCOOP"
click at [212, 117] on link "Dashboard" at bounding box center [210, 119] width 45 height 13
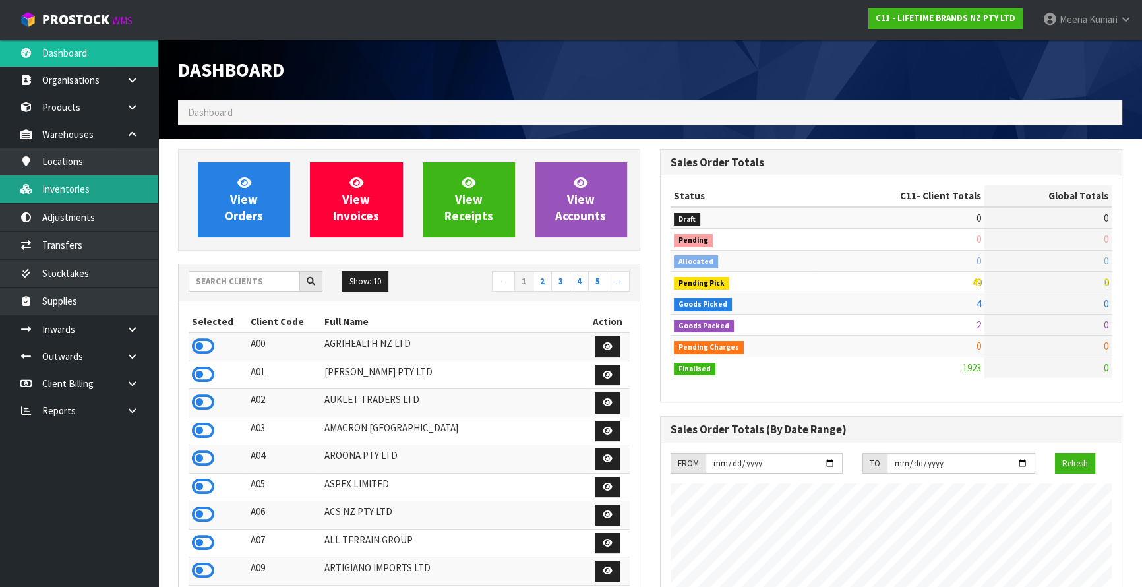
scroll to position [997, 481]
click at [81, 188] on link "Inventories" at bounding box center [79, 188] width 158 height 27
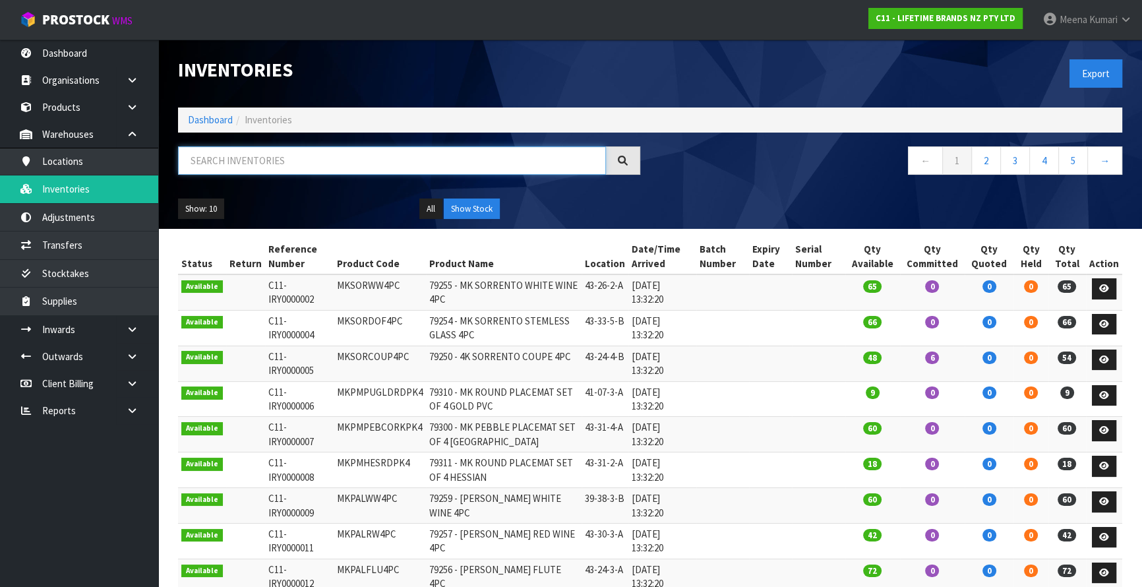
click at [298, 163] on input "text" at bounding box center [392, 160] width 428 height 28
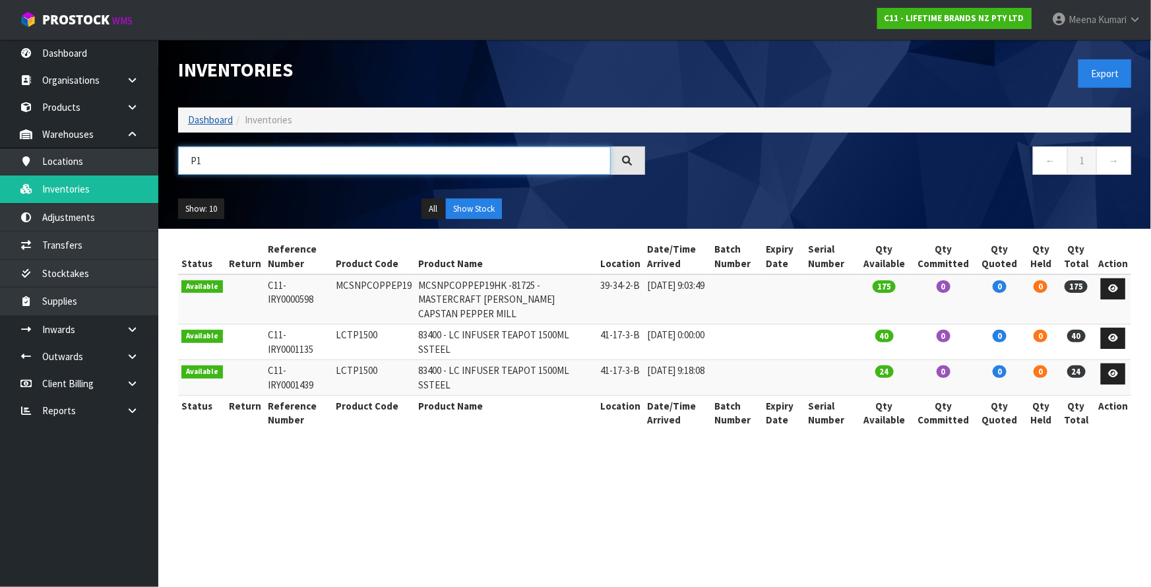
type input "P1"
click at [203, 122] on link "Dashboard" at bounding box center [210, 119] width 45 height 13
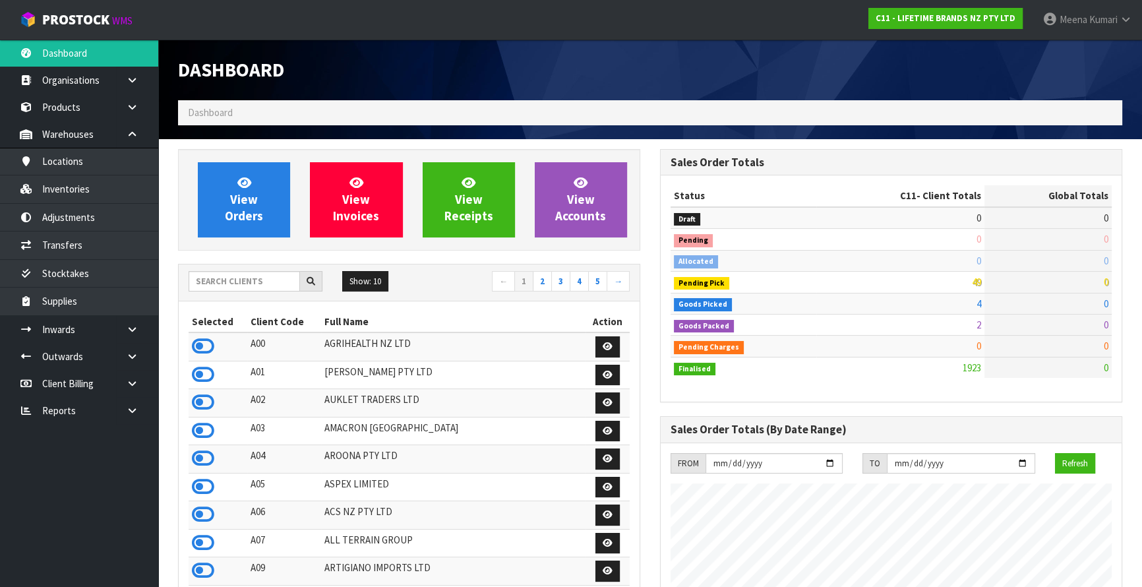
scroll to position [997, 481]
click at [233, 284] on input "text" at bounding box center [244, 281] width 111 height 20
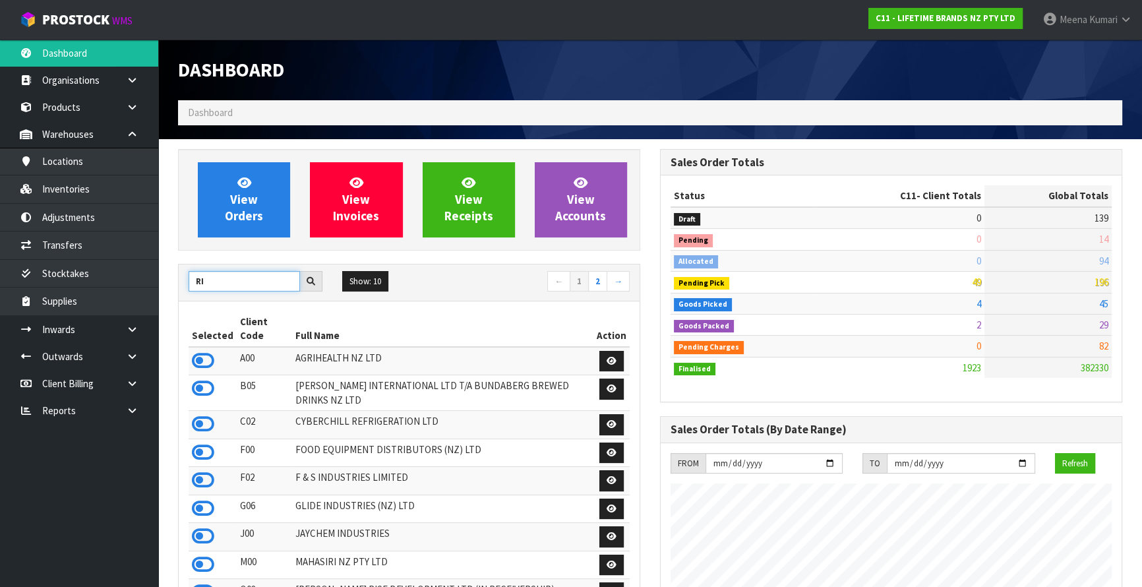
type input "R"
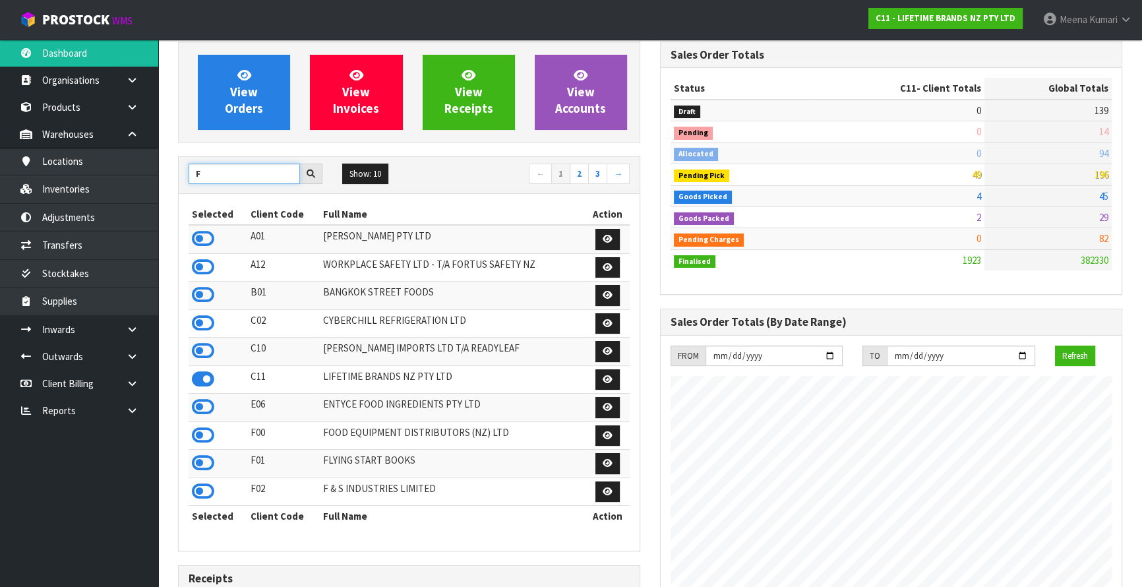
scroll to position [179, 0]
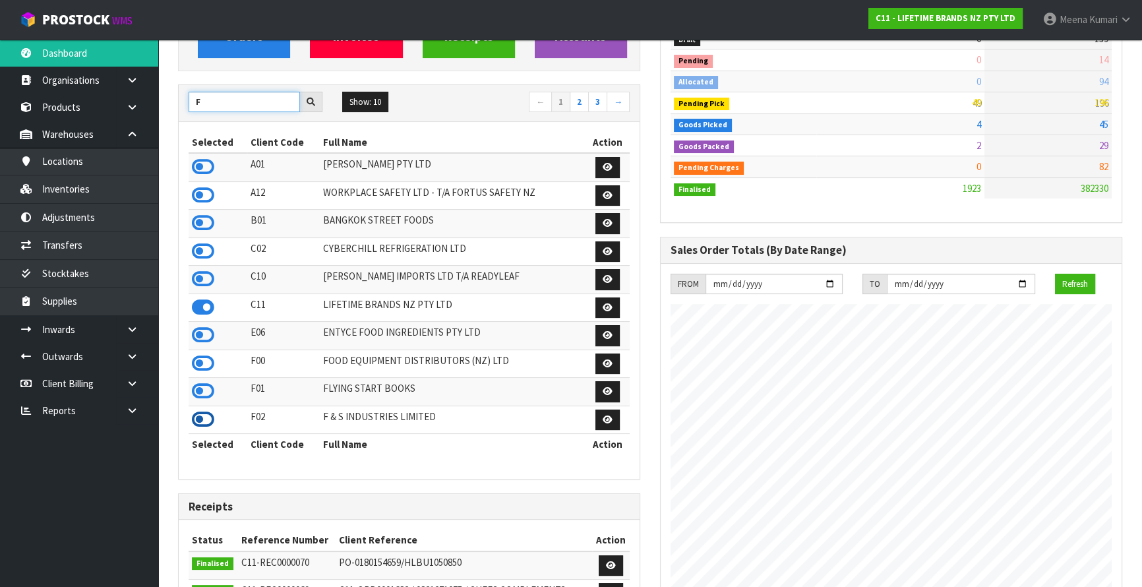
type input "F"
click at [205, 422] on icon at bounding box center [203, 420] width 22 height 20
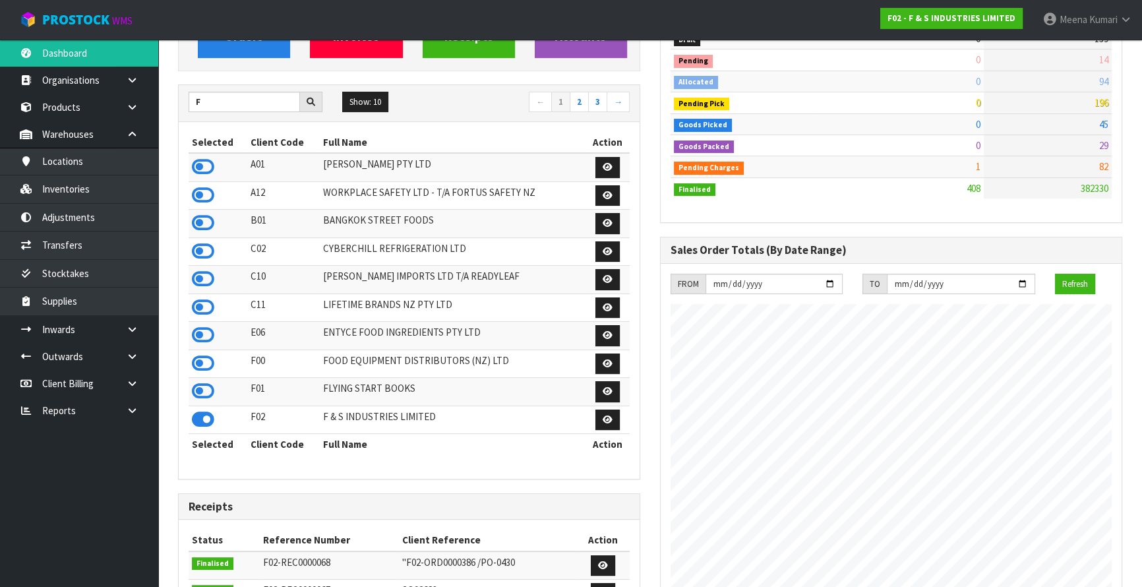
scroll to position [911, 481]
click at [210, 421] on icon at bounding box center [203, 420] width 22 height 20
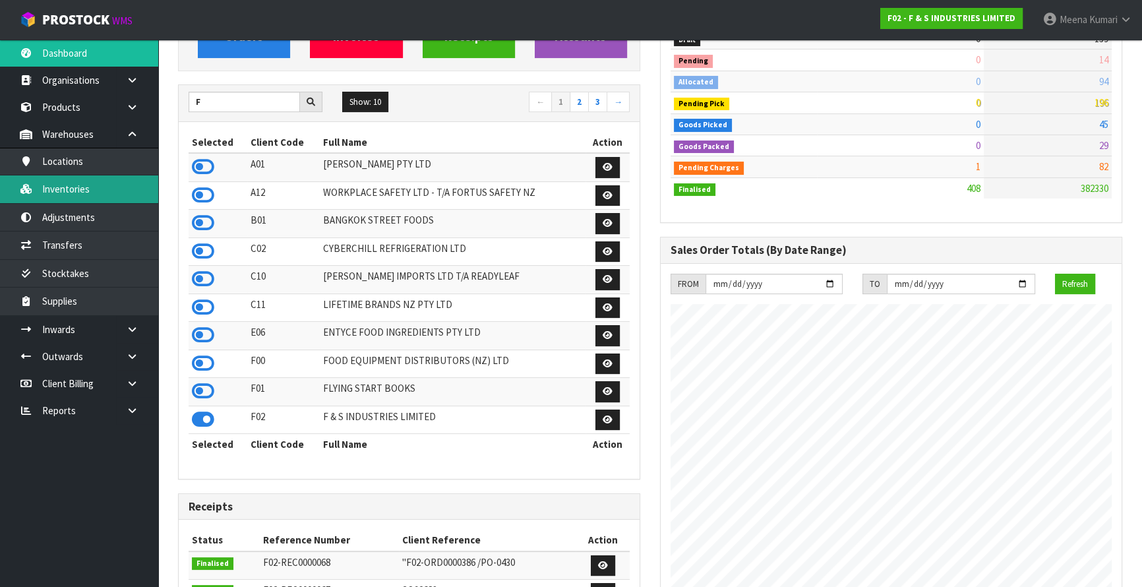
click at [127, 178] on link "Inventories" at bounding box center [79, 188] width 158 height 27
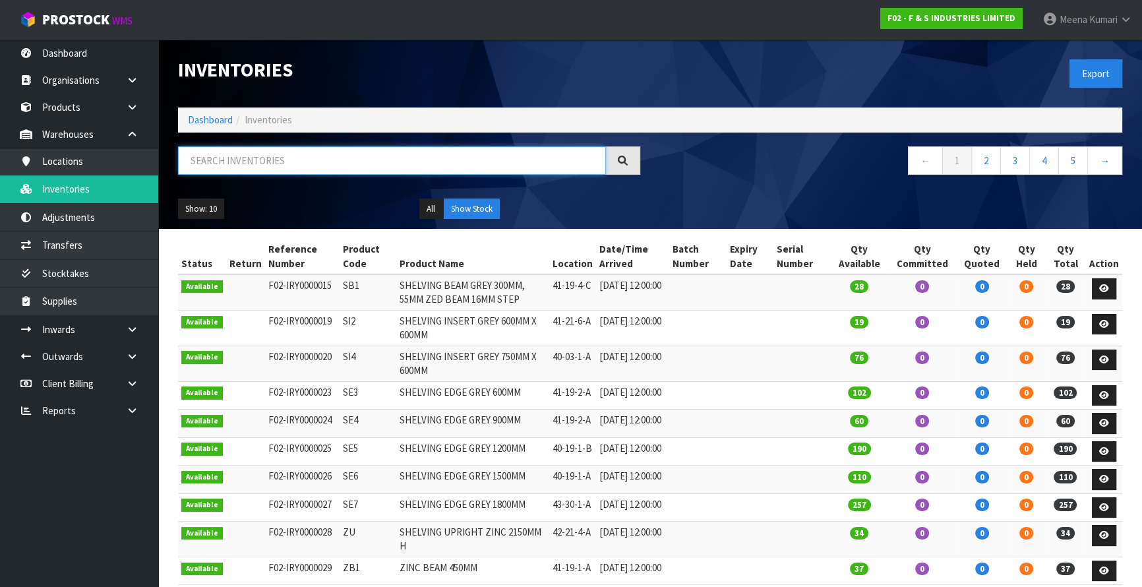
click at [294, 167] on input "text" at bounding box center [392, 160] width 428 height 28
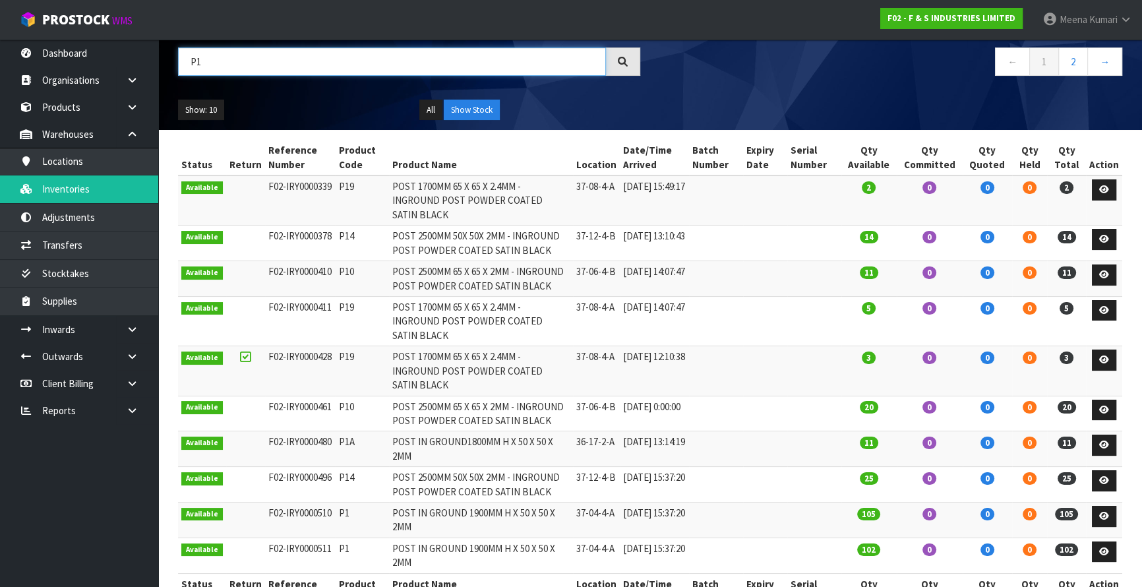
scroll to position [100, 0]
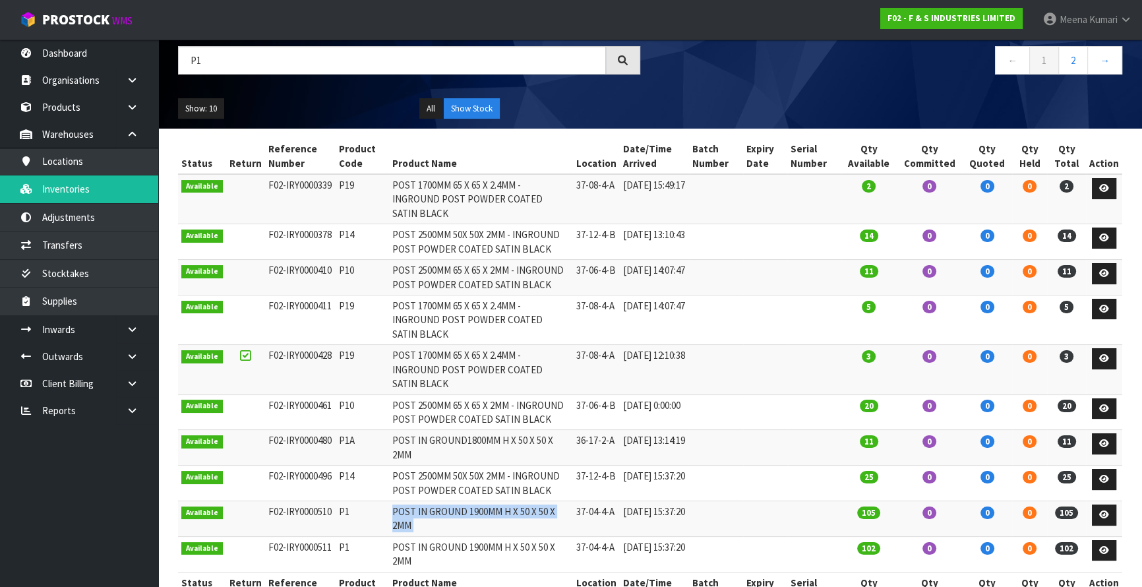
drag, startPoint x: 386, startPoint y: 469, endPoint x: 580, endPoint y: 470, distance: 193.9
click at [580, 501] on tr "Available F02-IRY0000510 P1 POST IN GROUND 1900MM H X 50 X 50 X 2MM 37-04-4-A 0…" at bounding box center [650, 519] width 944 height 36
copy tr "POST IN GROUND 1900MM H X 50 X 50 X 2MM"
click at [210, 67] on input "P1" at bounding box center [392, 60] width 428 height 28
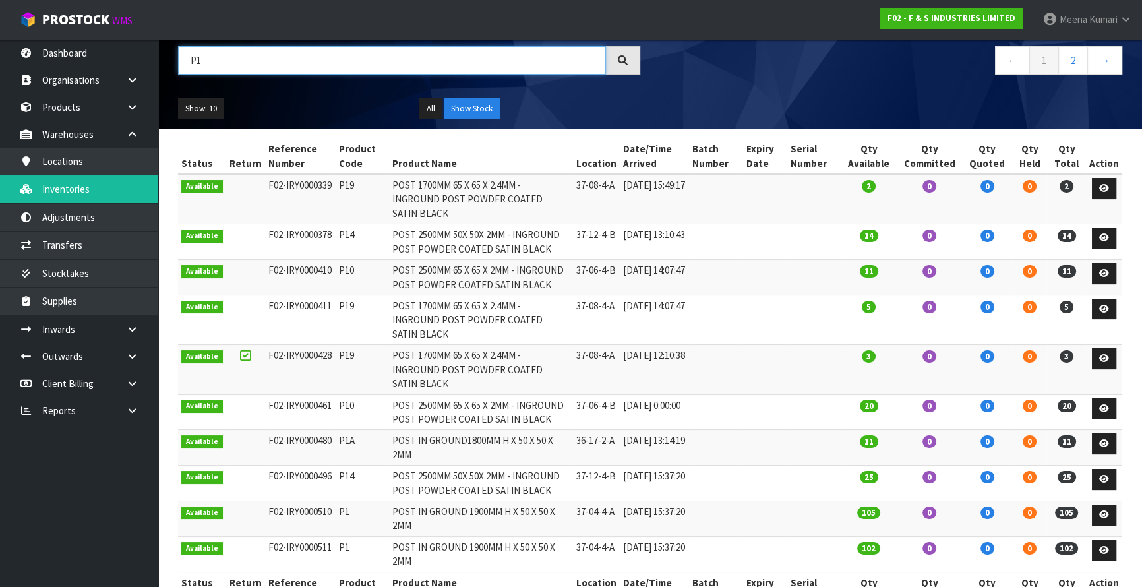
paste input "OST IN GROUND 1900MM H X 50 X 50 X 2MM"
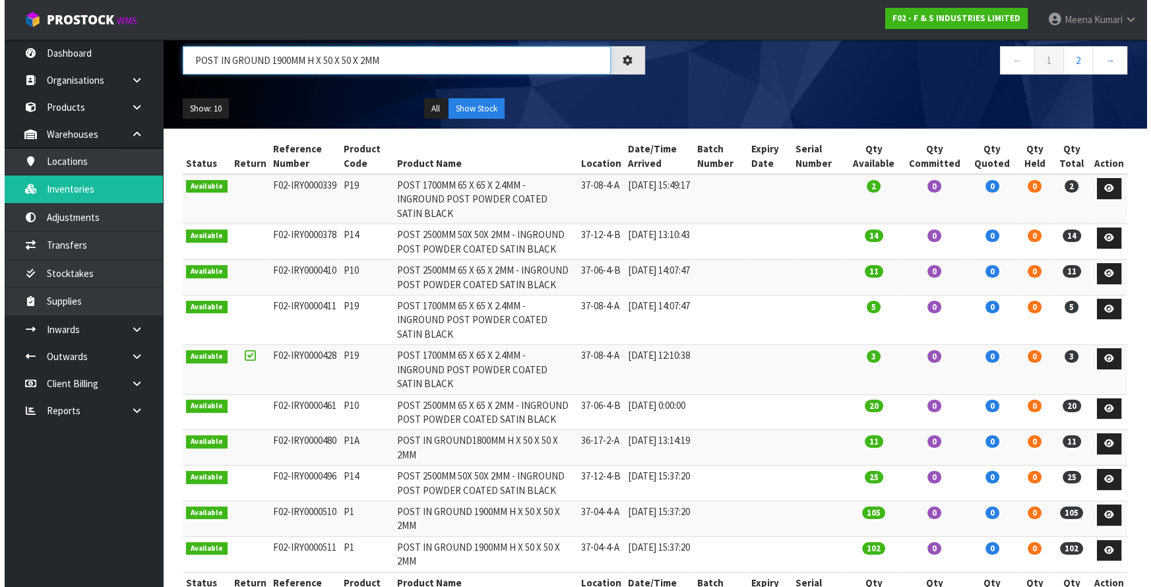
scroll to position [0, 0]
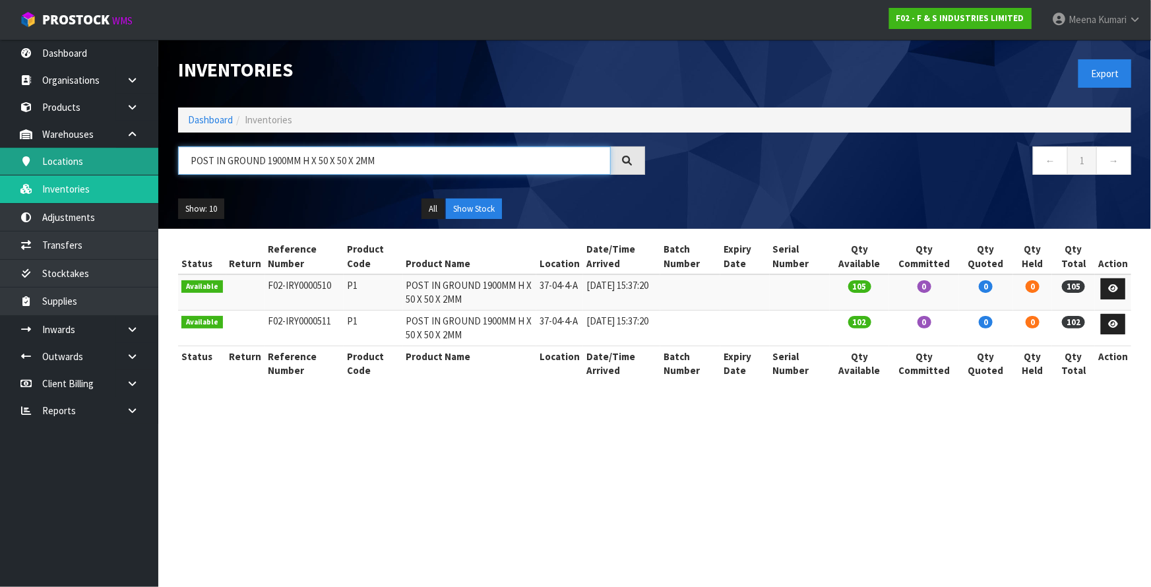
drag, startPoint x: 413, startPoint y: 167, endPoint x: 142, endPoint y: 167, distance: 271.0
click at [142, 167] on body "Toggle navigation ProStock WMS F02 - F & S INDUSTRIES LIMITED Meena Kumari Logo…" at bounding box center [575, 293] width 1151 height 587
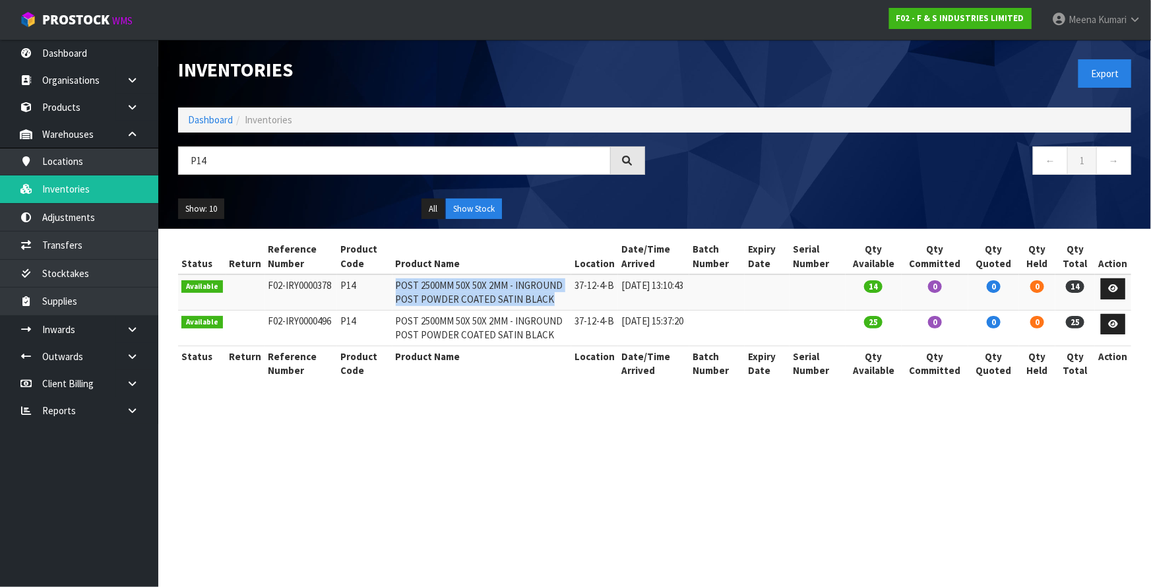
drag, startPoint x: 389, startPoint y: 284, endPoint x: 541, endPoint y: 302, distance: 152.7
click at [541, 302] on td "POST 2500MM 50X 50X 2MM - INGROUND POST POWDER COATED SATIN BLACK" at bounding box center [481, 292] width 179 height 36
copy td "POST 2500MM 50X 50X 2MM - INGROUND POST POWDER COATED SATIN BLACK"
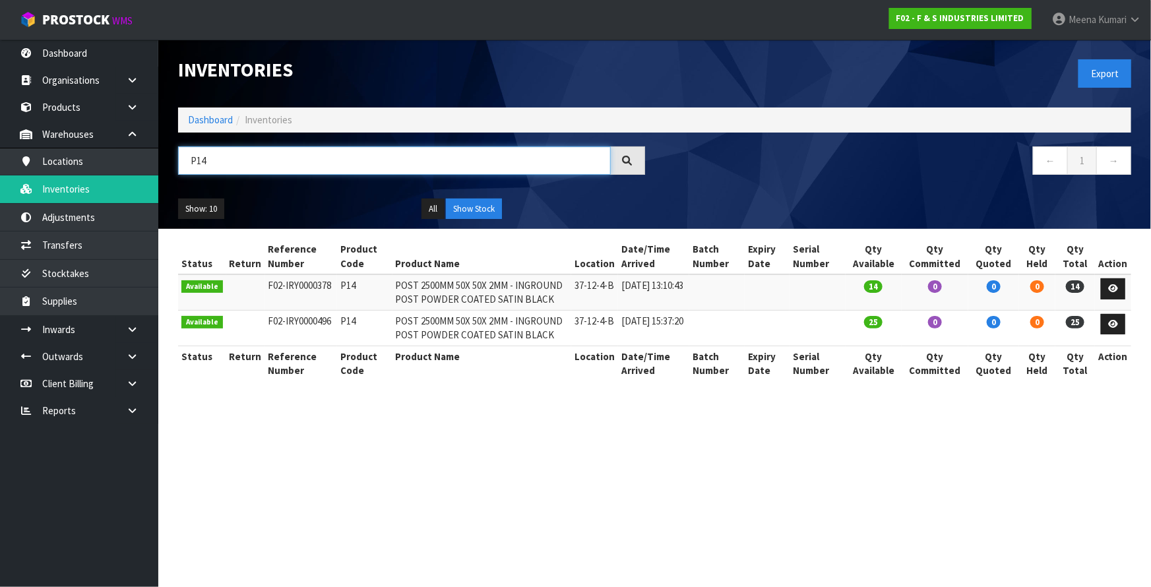
click at [359, 160] on input "P14" at bounding box center [394, 160] width 433 height 28
paste input "OST 2500MM 50X 50X 2MM - INGROUND POST POWDER COATED SATIN BLACK"
drag, startPoint x: 475, startPoint y: 152, endPoint x: 112, endPoint y: 133, distance: 363.2
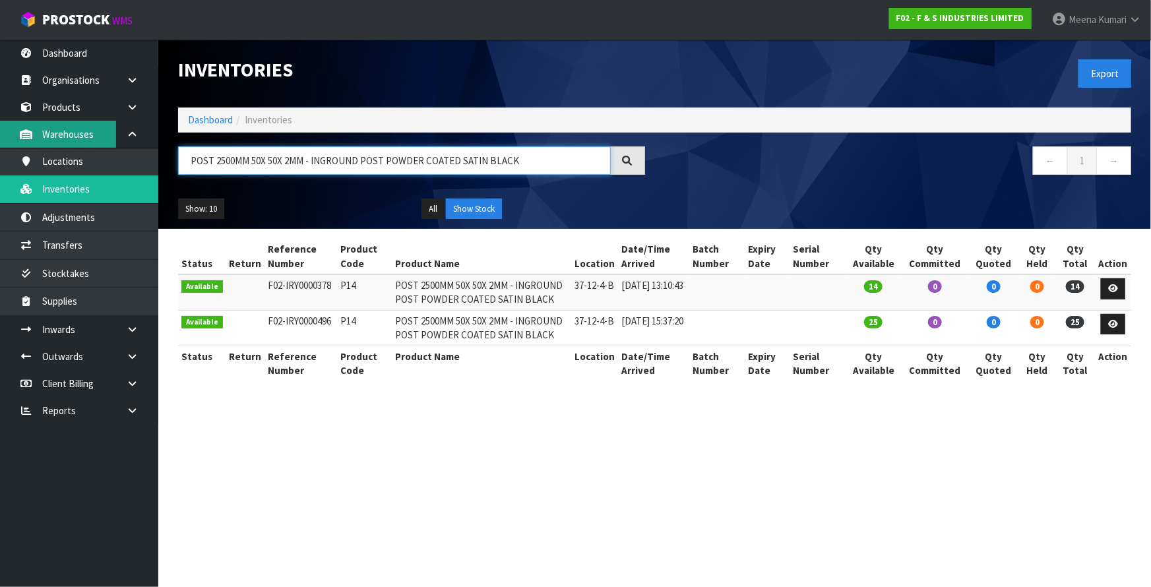
click at [112, 133] on body "Toggle navigation ProStock WMS F02 - F & S INDUSTRIES LIMITED Meena Kumari Logo…" at bounding box center [575, 293] width 1151 height 587
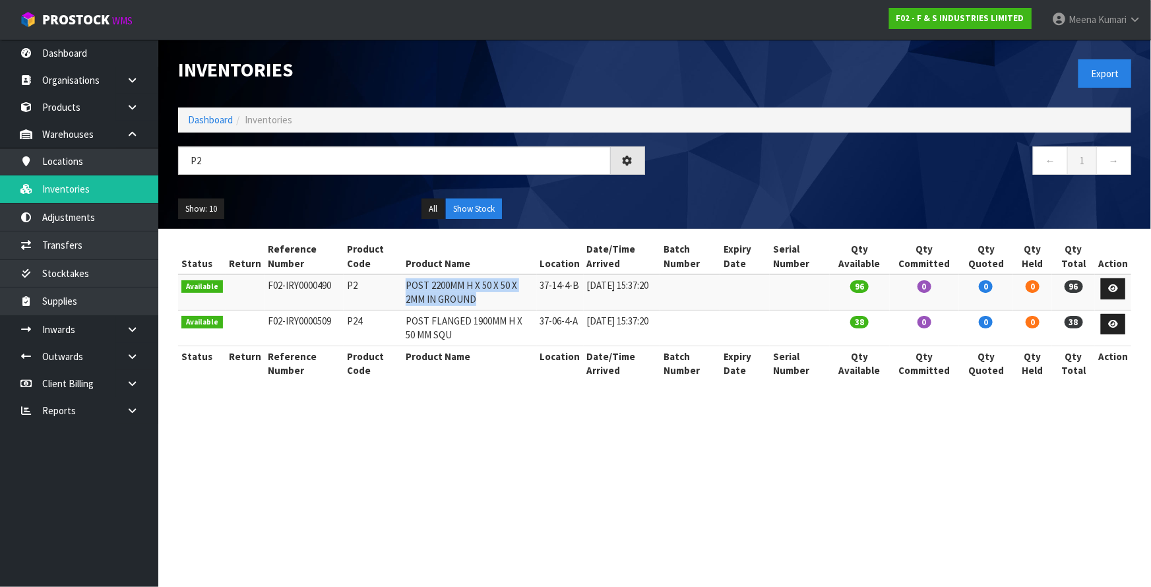
drag, startPoint x: 397, startPoint y: 286, endPoint x: 464, endPoint y: 298, distance: 68.4
click at [464, 298] on td "POST 2200MM H X 50 X 50 X 2MM IN GROUND" at bounding box center [469, 292] width 134 height 36
copy td "POST 2200MM H X 50 X 50 X 2MM IN GROUND"
click at [299, 180] on div "P2" at bounding box center [411, 165] width 487 height 38
click at [299, 170] on input "P2" at bounding box center [394, 160] width 433 height 28
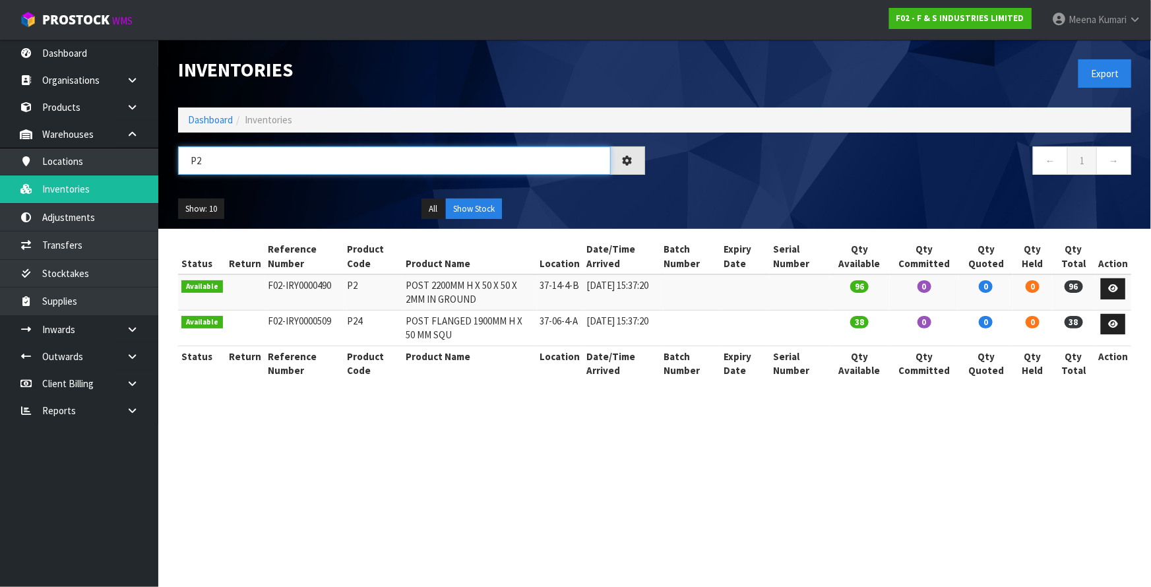
click at [299, 170] on input "P2" at bounding box center [394, 160] width 433 height 28
paste input "OST 2200MM H X 50 X 50 X 2MM IN GROUND"
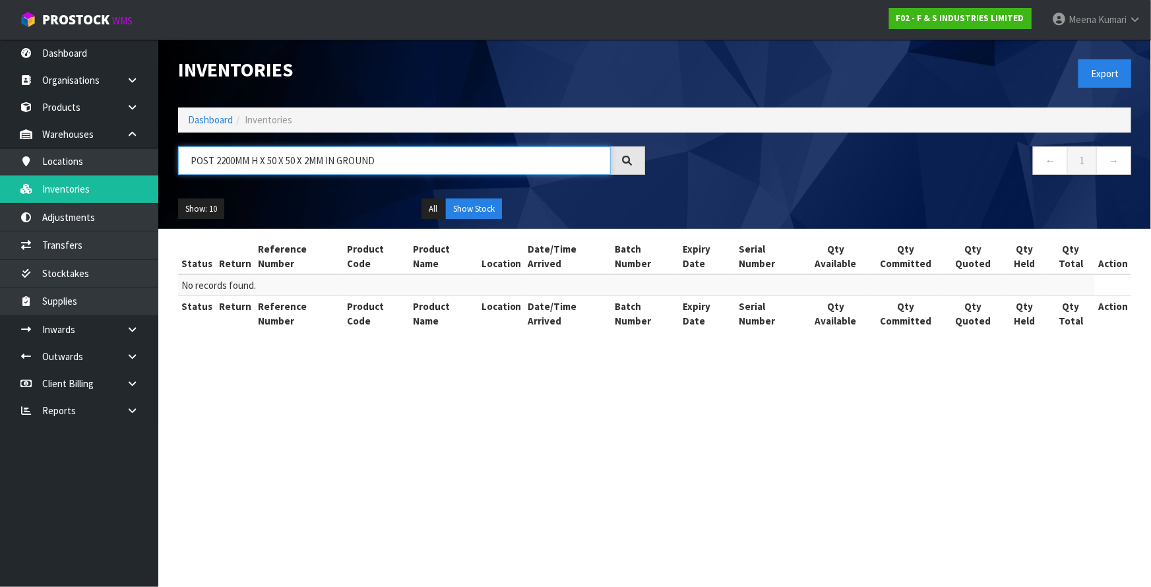
drag, startPoint x: 396, startPoint y: 158, endPoint x: 177, endPoint y: 125, distance: 220.6
click at [177, 125] on div "Inventories Export Dashboard Inventories POST 2200MM H X 50 X 50 X 2MM IN GROUN…" at bounding box center [654, 134] width 973 height 189
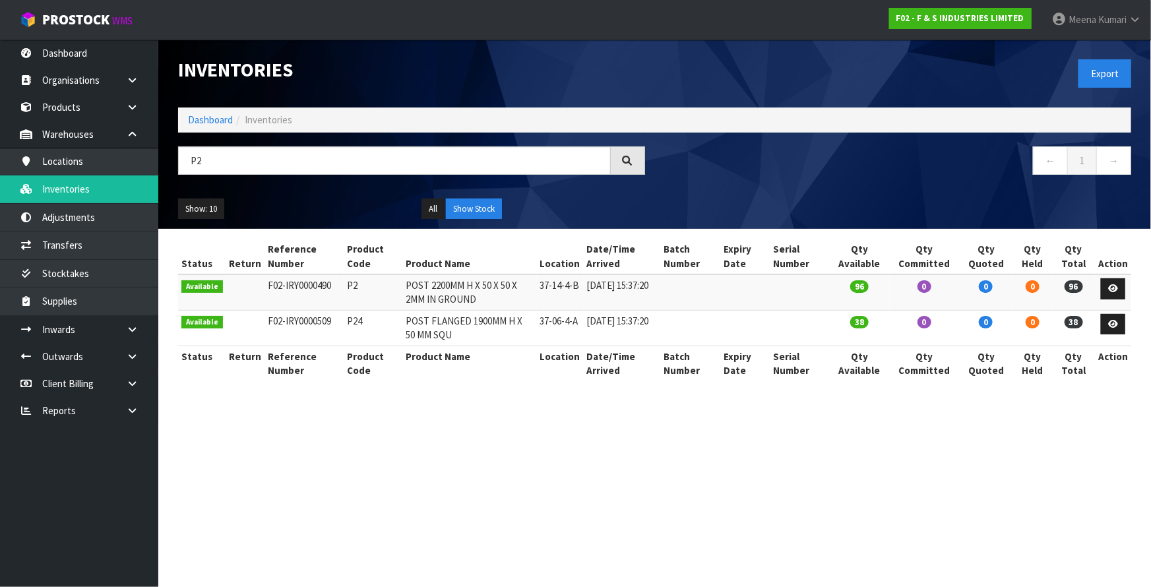
click at [468, 506] on section "Inventories Export Dashboard Inventories P2 ← 1 → Show: 10 5 10 25 50 All Show …" at bounding box center [575, 293] width 1151 height 587
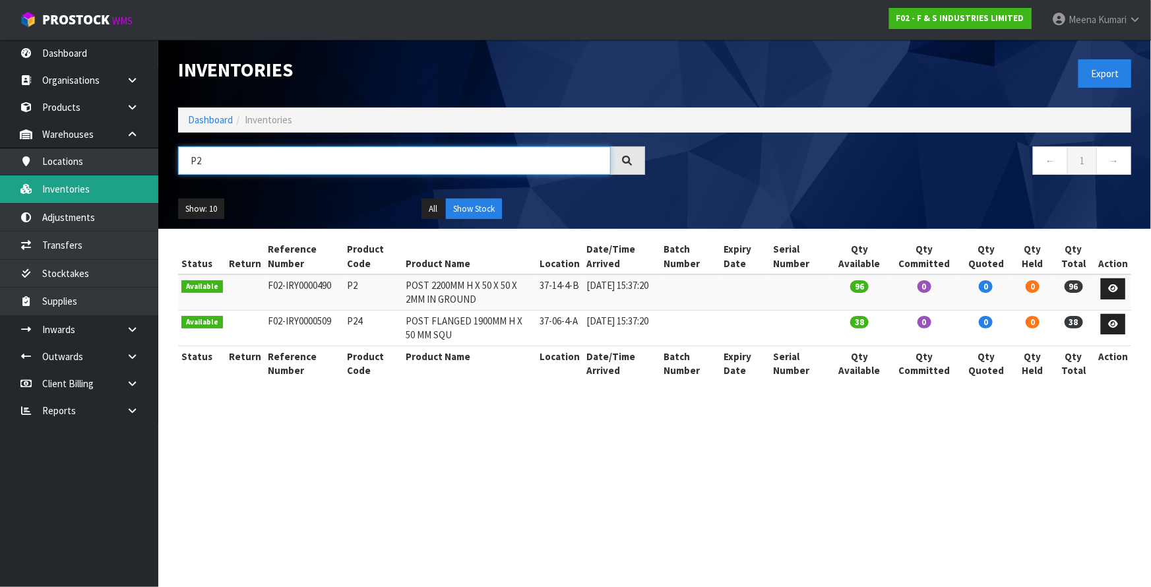
drag, startPoint x: 225, startPoint y: 163, endPoint x: 141, endPoint y: 181, distance: 85.6
click at [141, 181] on body "Toggle navigation ProStock WMS F02 - F & S INDUSTRIES LIMITED Meena Kumari Logo…" at bounding box center [575, 293] width 1151 height 587
paste input "4"
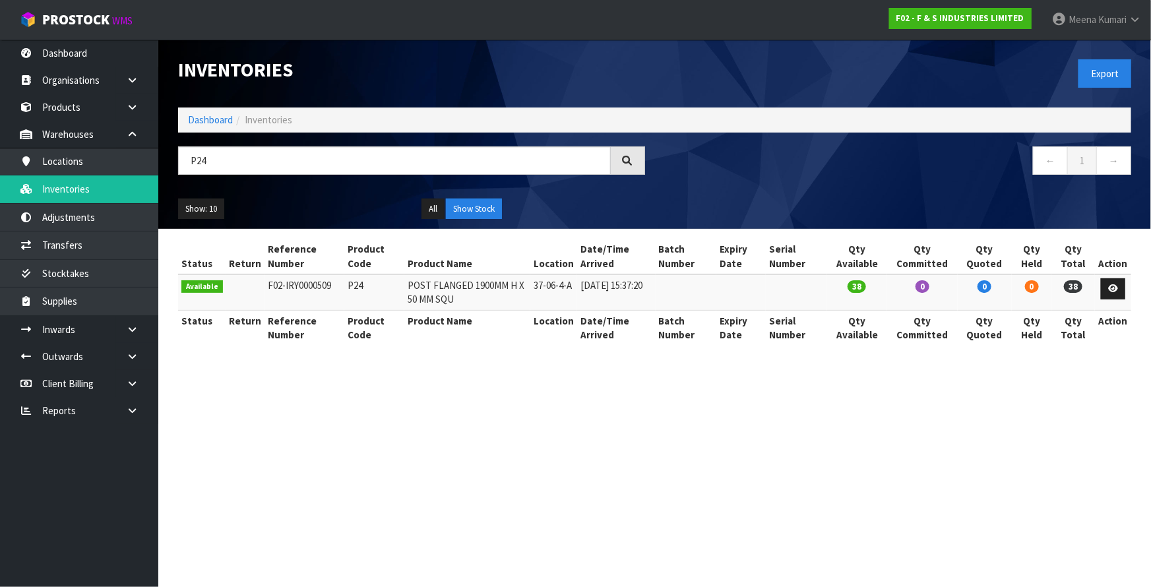
click at [734, 509] on section "Inventories Export Dashboard Inventories P24 ← 1 → Show: 10 5 10 25 50 All Show…" at bounding box center [575, 293] width 1151 height 587
click at [251, 165] on input "P24" at bounding box center [394, 160] width 433 height 28
click at [357, 173] on input "P4" at bounding box center [394, 160] width 433 height 28
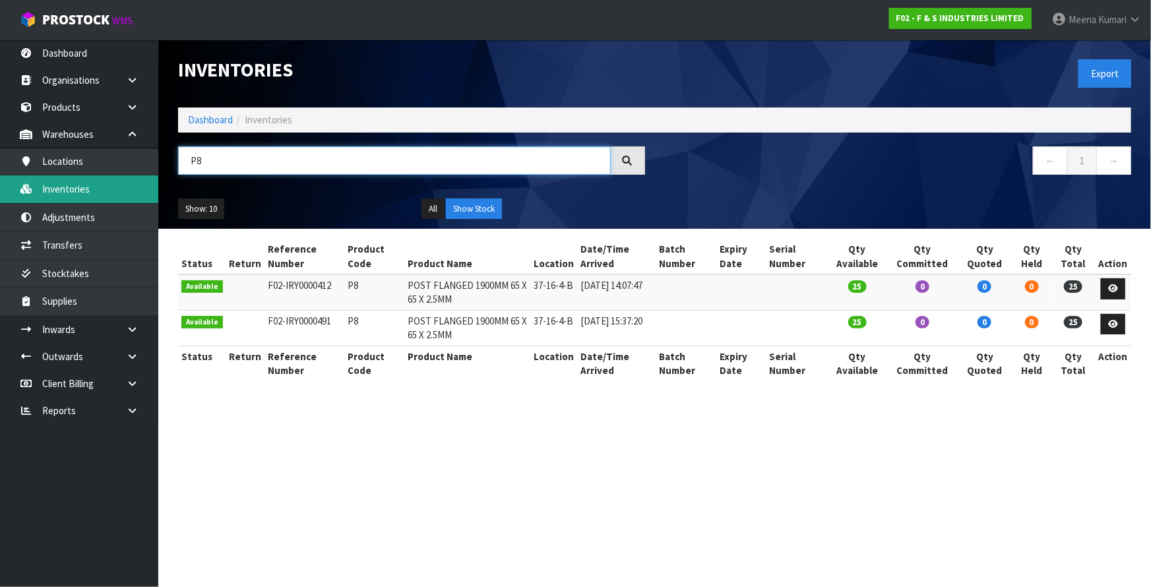
drag, startPoint x: 236, startPoint y: 168, endPoint x: 138, endPoint y: 175, distance: 98.5
click at [138, 175] on body "Toggle navigation ProStock WMS F02 - F & S INDUSTRIES LIMITED Meena Kumari Logo…" at bounding box center [575, 293] width 1151 height 587
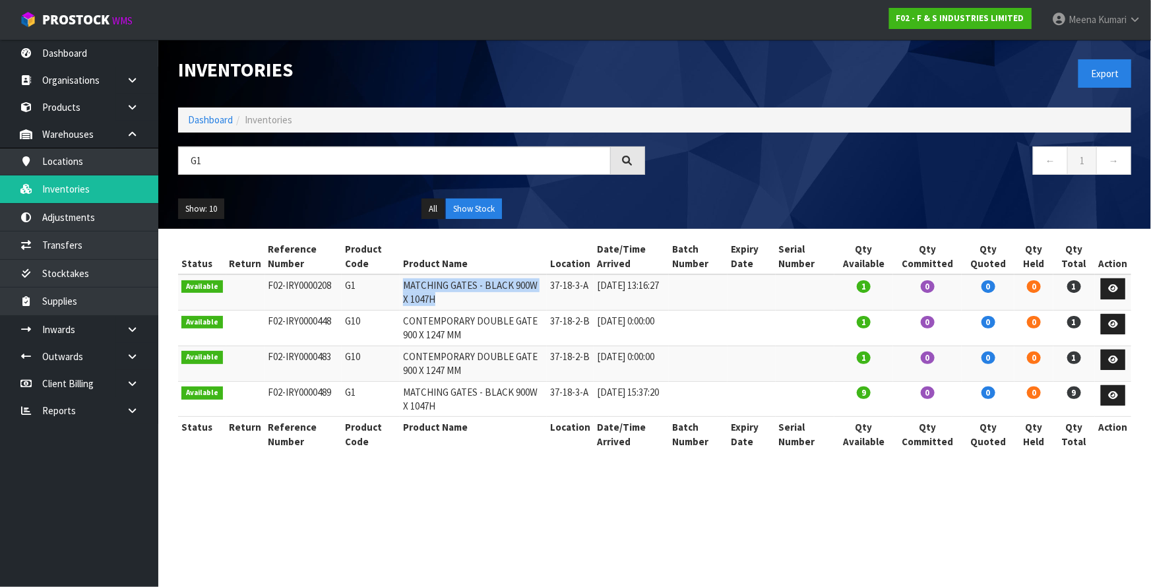
drag, startPoint x: 396, startPoint y: 283, endPoint x: 502, endPoint y: 292, distance: 106.6
click at [502, 292] on td "MATCHING GATES - BLACK 900W X 1047H" at bounding box center [473, 292] width 147 height 36
copy td "MATCHING GATES - BLACK 900W X 1047H"
click at [396, 169] on input "G1" at bounding box center [394, 160] width 433 height 28
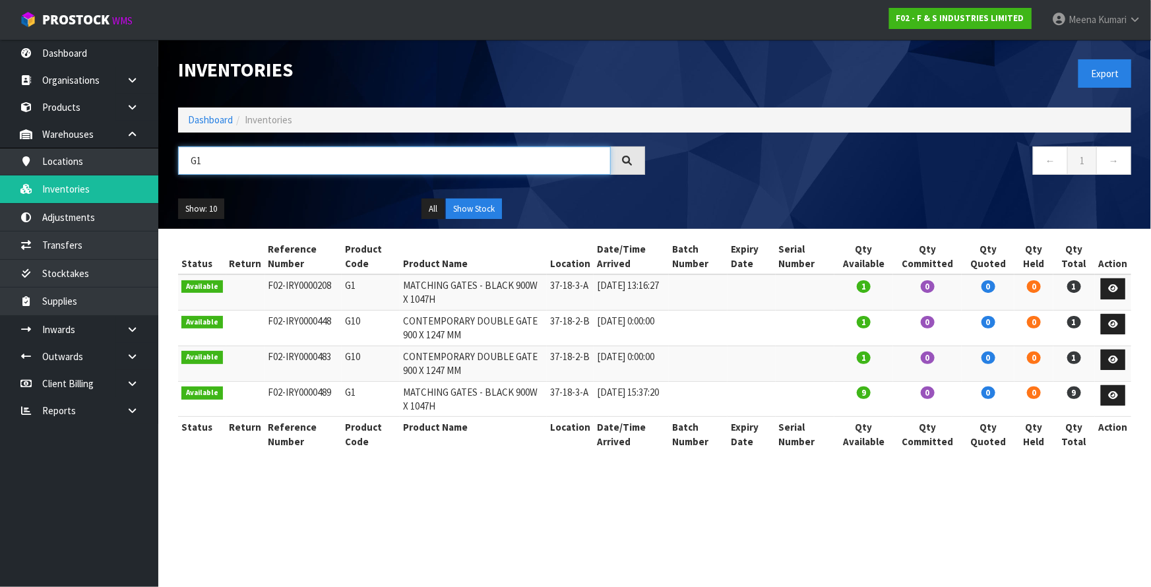
paste input "MATCHING GATES - BLACK 900W X 1047H"
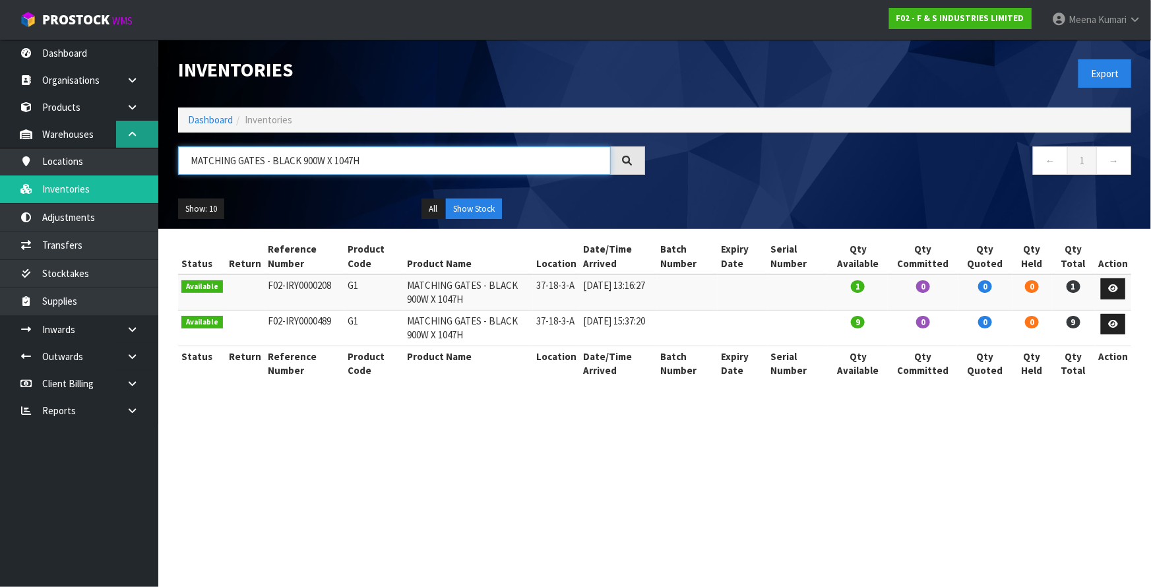
drag, startPoint x: 388, startPoint y: 161, endPoint x: 120, endPoint y: 147, distance: 268.7
click at [120, 147] on body "Toggle navigation ProStock WMS F02 - F & S INDUSTRIES LIMITED Meena Kumari Logo…" at bounding box center [575, 293] width 1151 height 587
click at [257, 169] on input "G2" at bounding box center [394, 160] width 433 height 28
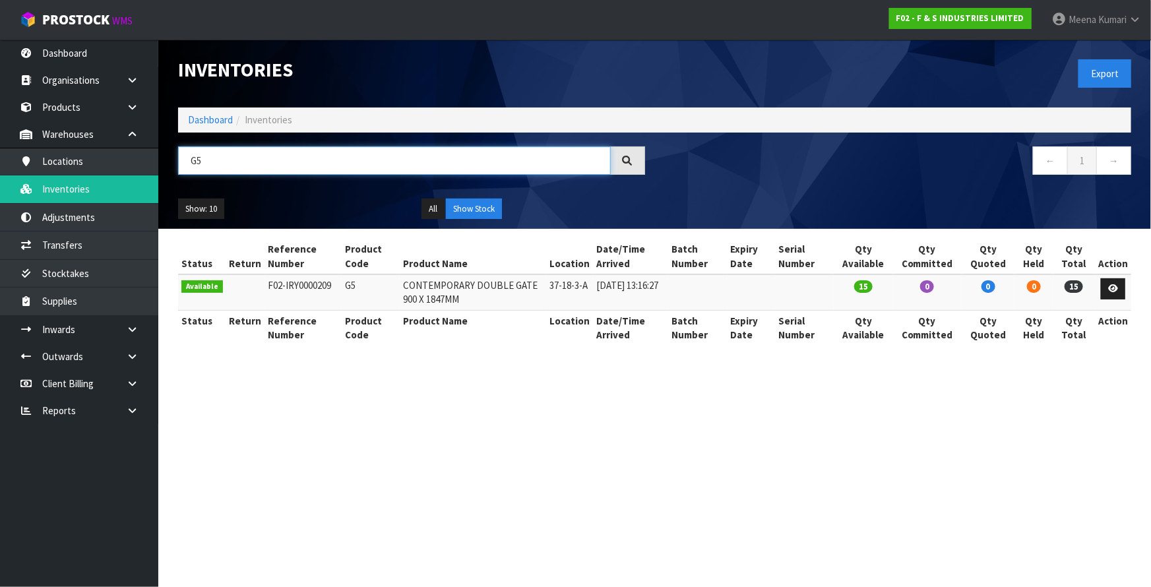
type input "G5"
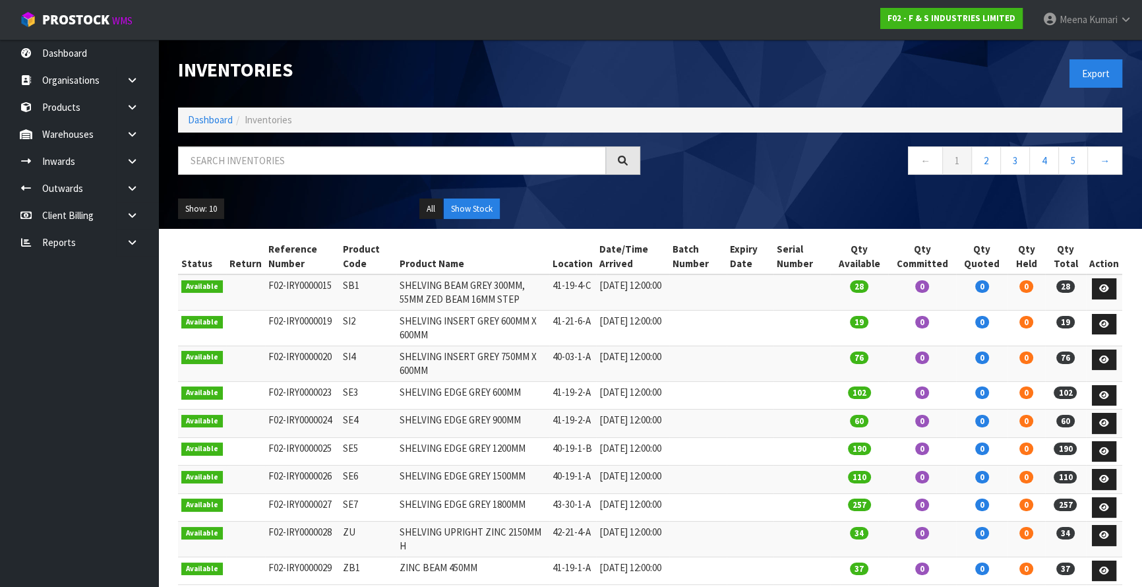
click at [219, 126] on li "Dashboard" at bounding box center [210, 120] width 45 height 14
click at [216, 121] on link "Dashboard" at bounding box center [210, 119] width 45 height 13
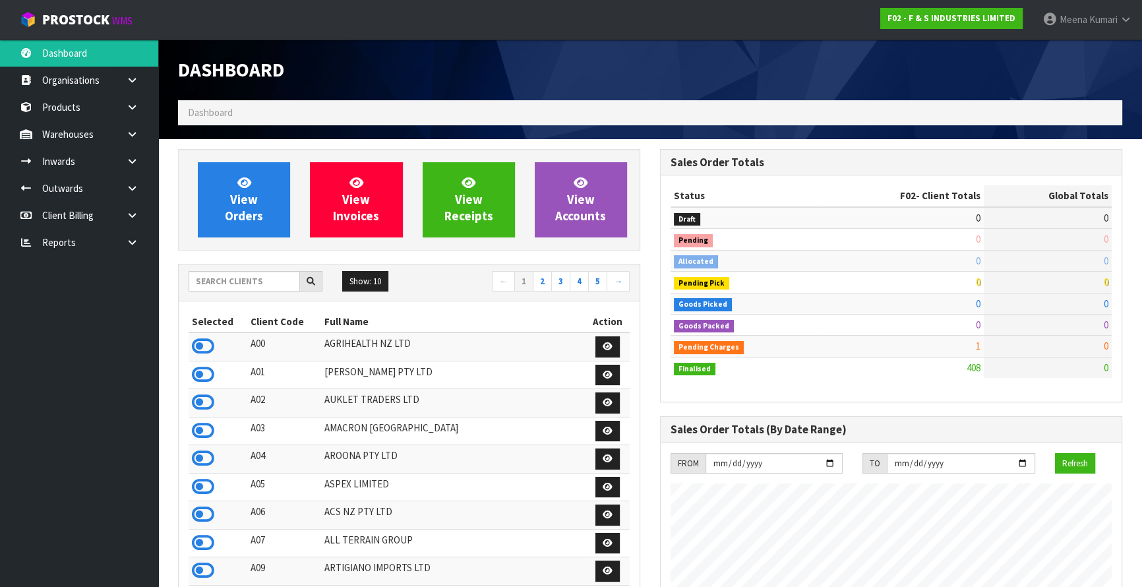
scroll to position [911, 481]
click at [279, 276] on input "text" at bounding box center [244, 281] width 111 height 20
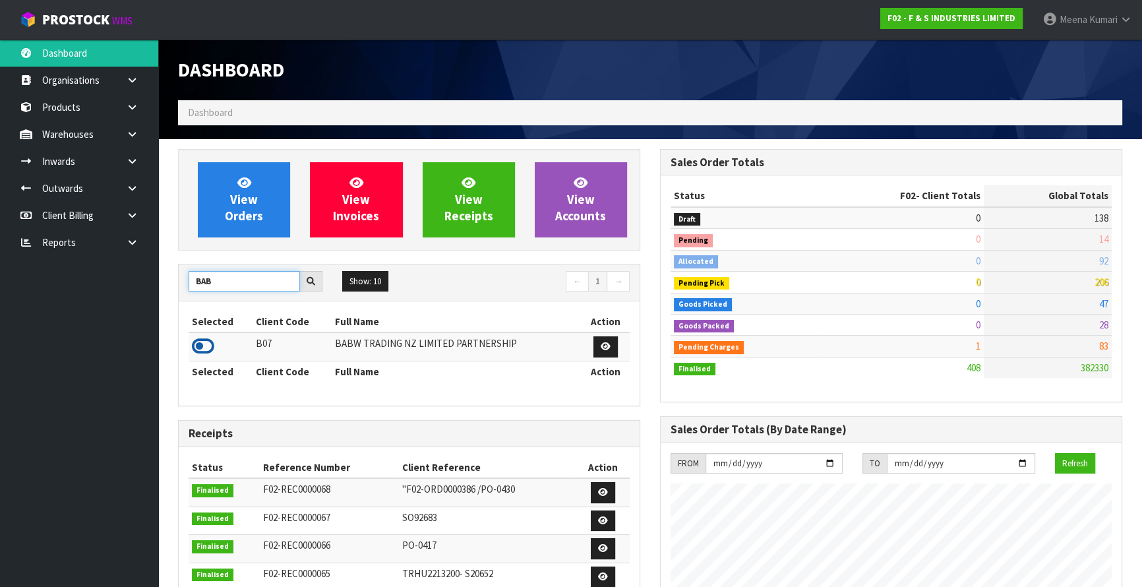
type input "BAB"
click at [202, 351] on icon at bounding box center [203, 346] width 22 height 20
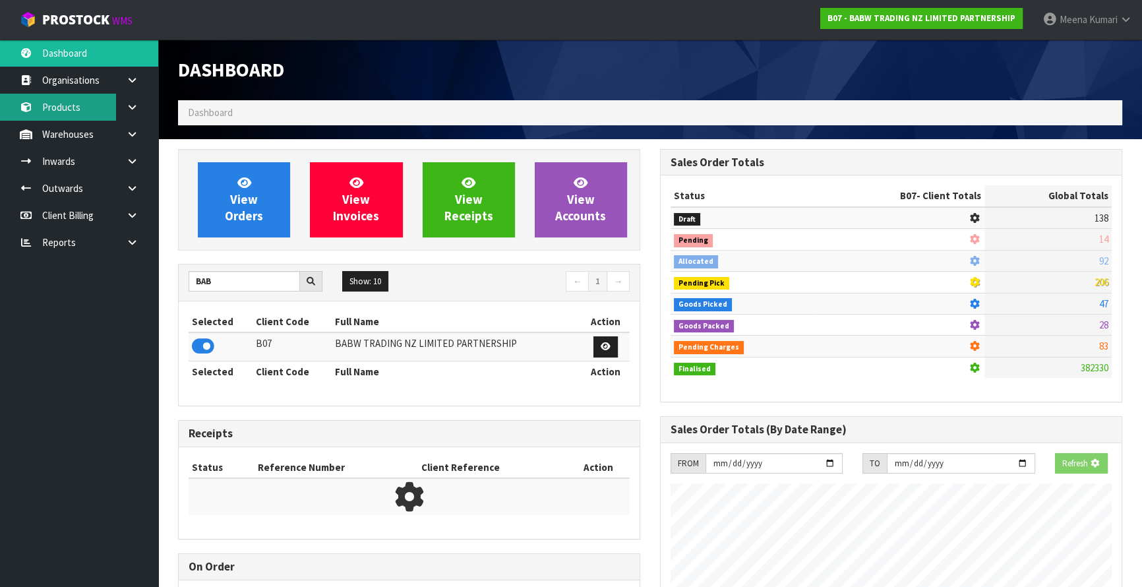
scroll to position [997, 481]
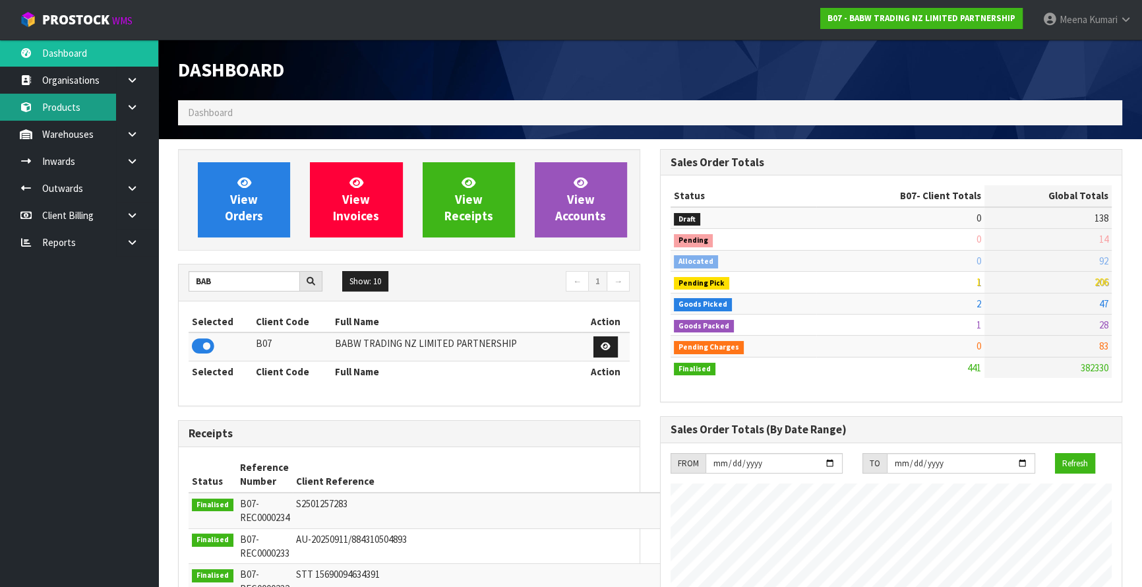
click at [78, 109] on link "Products" at bounding box center [79, 107] width 158 height 27
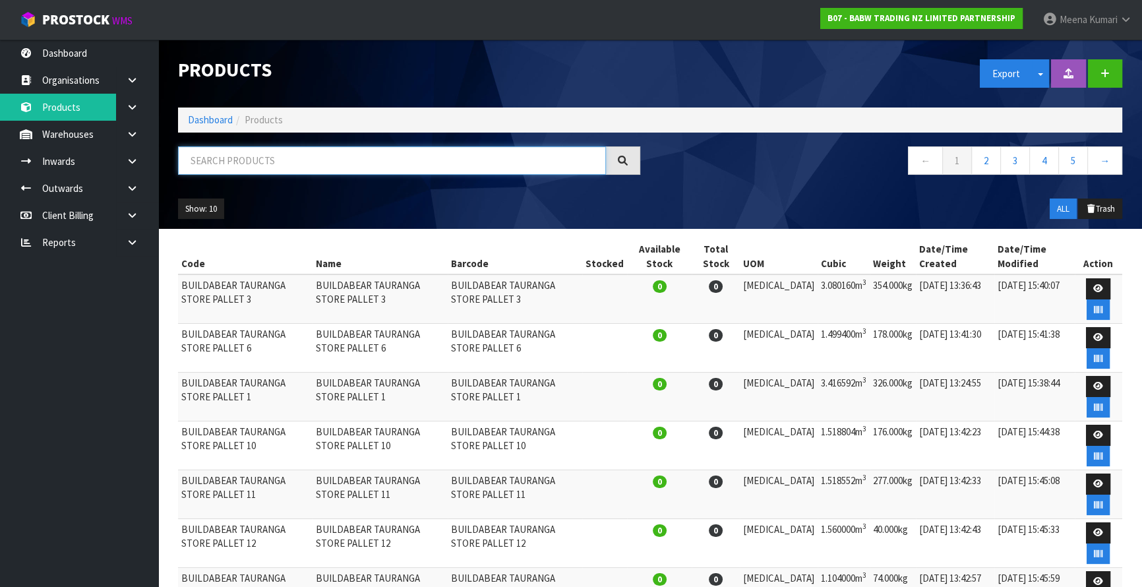
click at [332, 163] on input "text" at bounding box center [392, 160] width 428 height 28
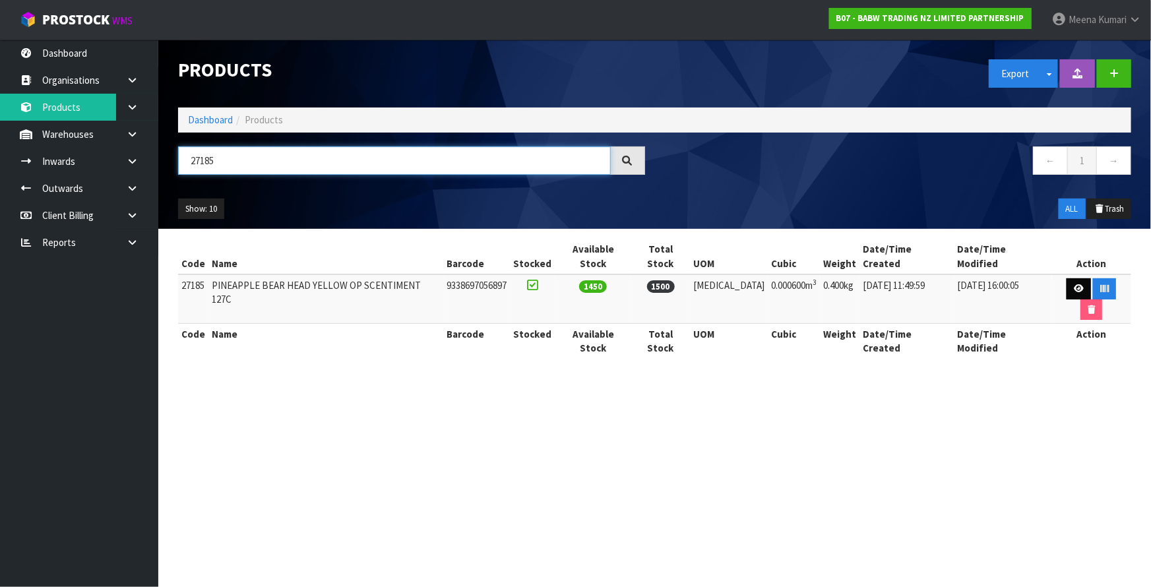
type input "27185"
click at [1066, 278] on link at bounding box center [1078, 288] width 24 height 21
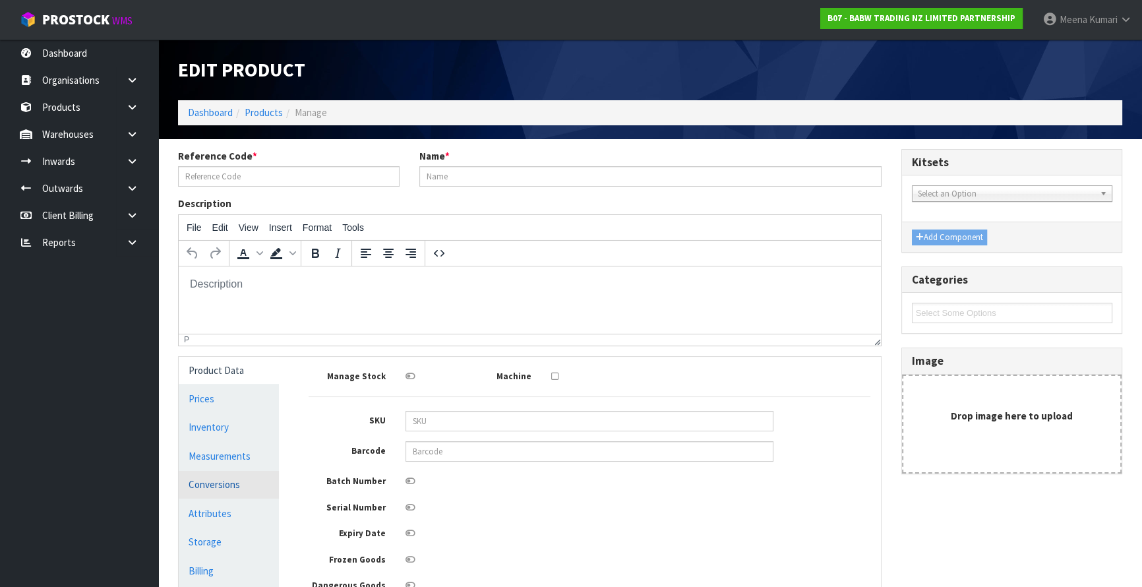
type input "27185"
type input "PINEAPPLE BEAR HEAD YELLOW OP SCENTIMENT 127C"
type input "9338697056897"
click at [244, 459] on link "Measurements" at bounding box center [229, 455] width 100 height 27
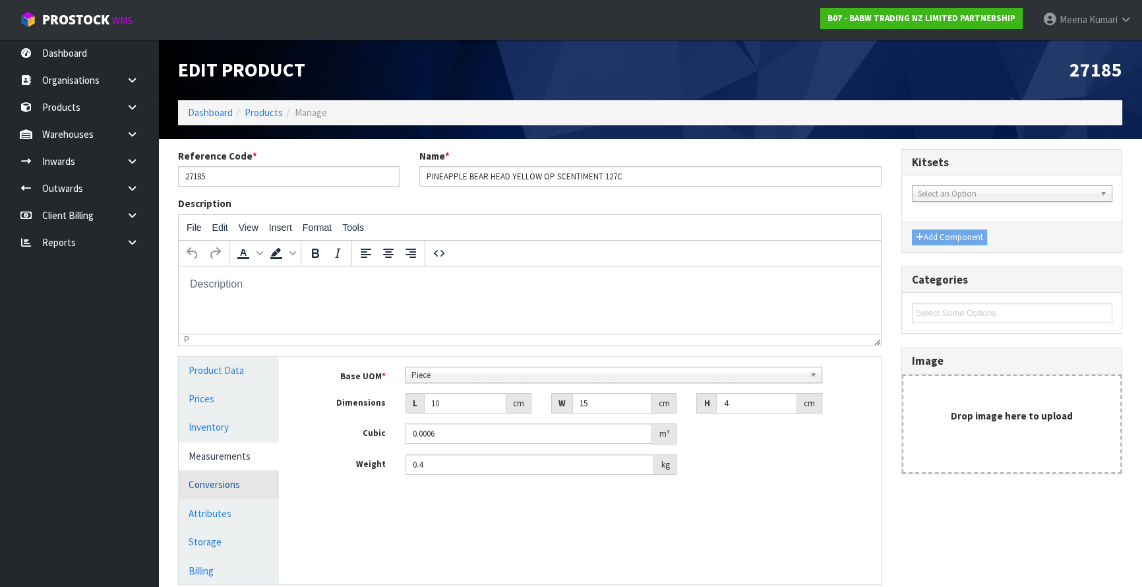
click at [245, 477] on link "Conversions" at bounding box center [229, 484] width 100 height 27
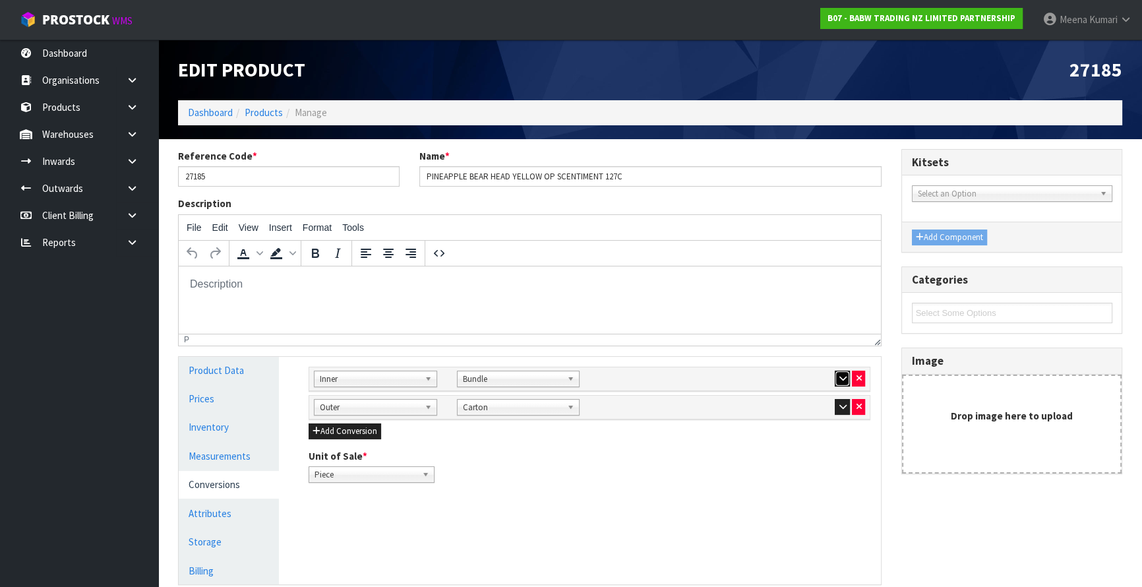
click at [835, 378] on button "button" at bounding box center [842, 379] width 15 height 16
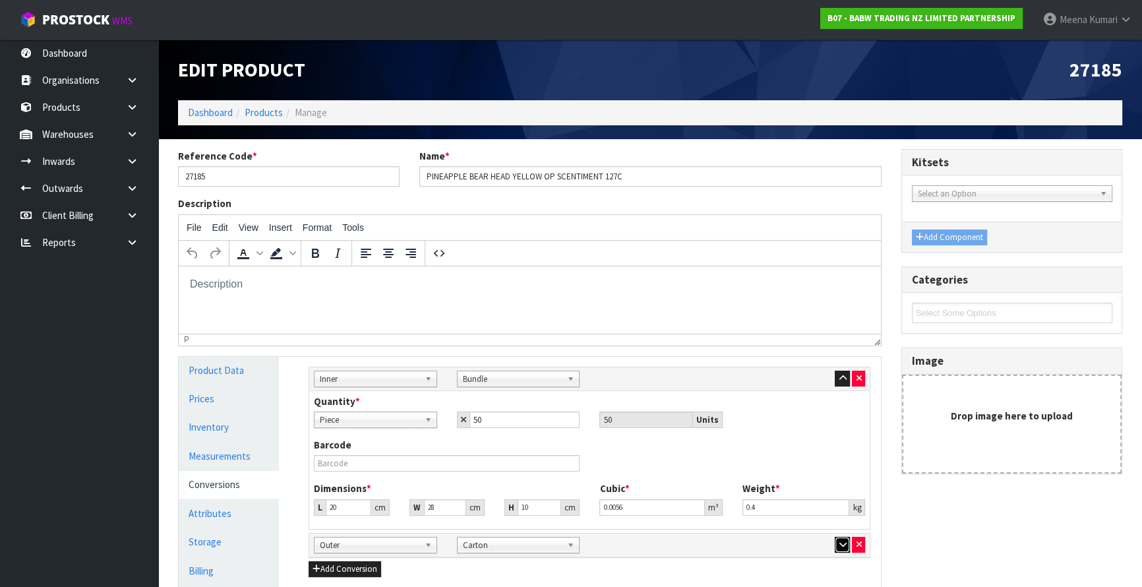
click at [837, 544] on button "button" at bounding box center [842, 545] width 15 height 16
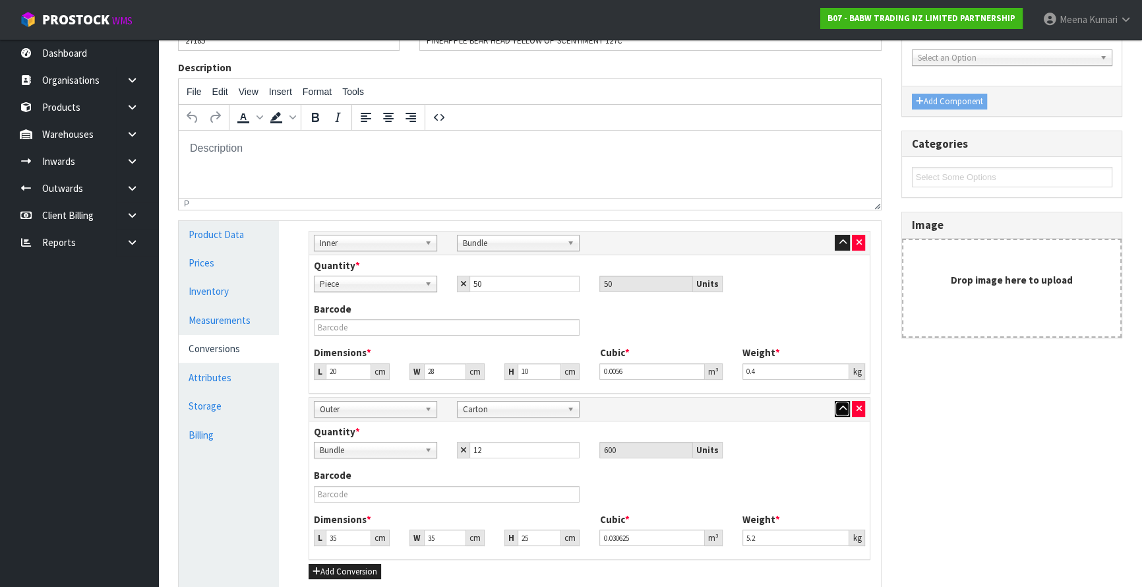
scroll to position [299, 0]
